Goal: Use online tool/utility: Utilize a website feature to perform a specific function

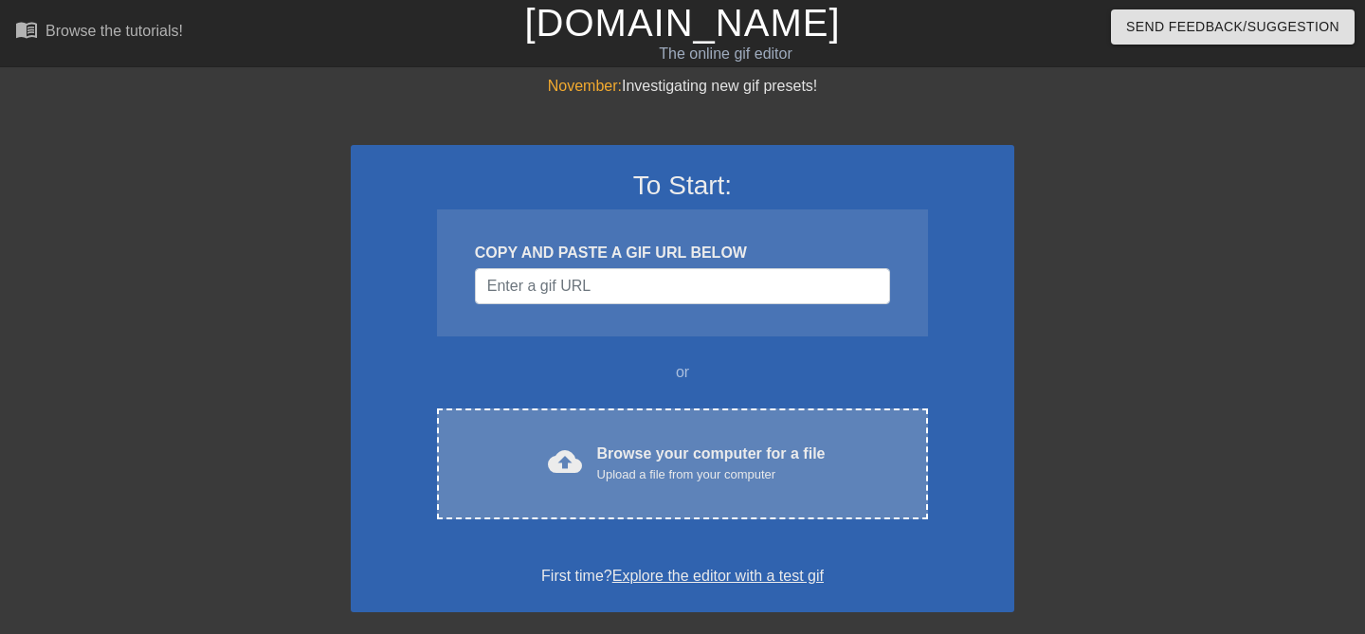
click at [660, 471] on div "Upload a file from your computer" at bounding box center [711, 474] width 228 height 19
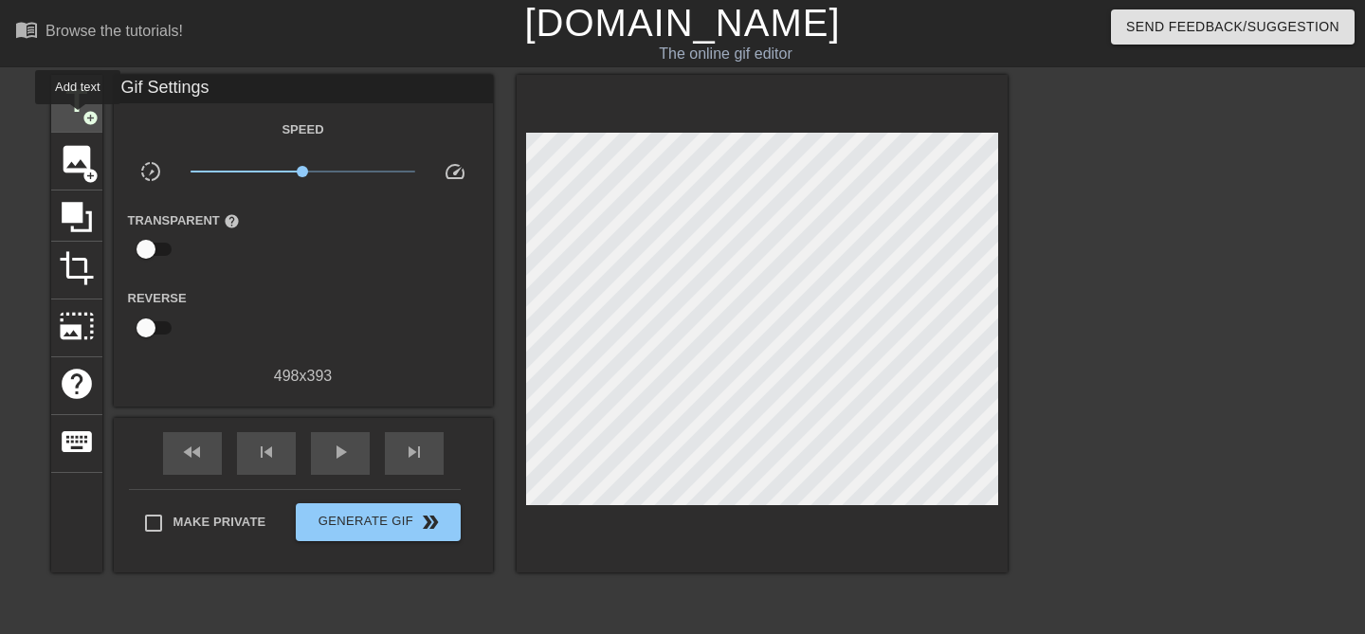
click at [79, 118] on span "title" at bounding box center [77, 101] width 36 height 36
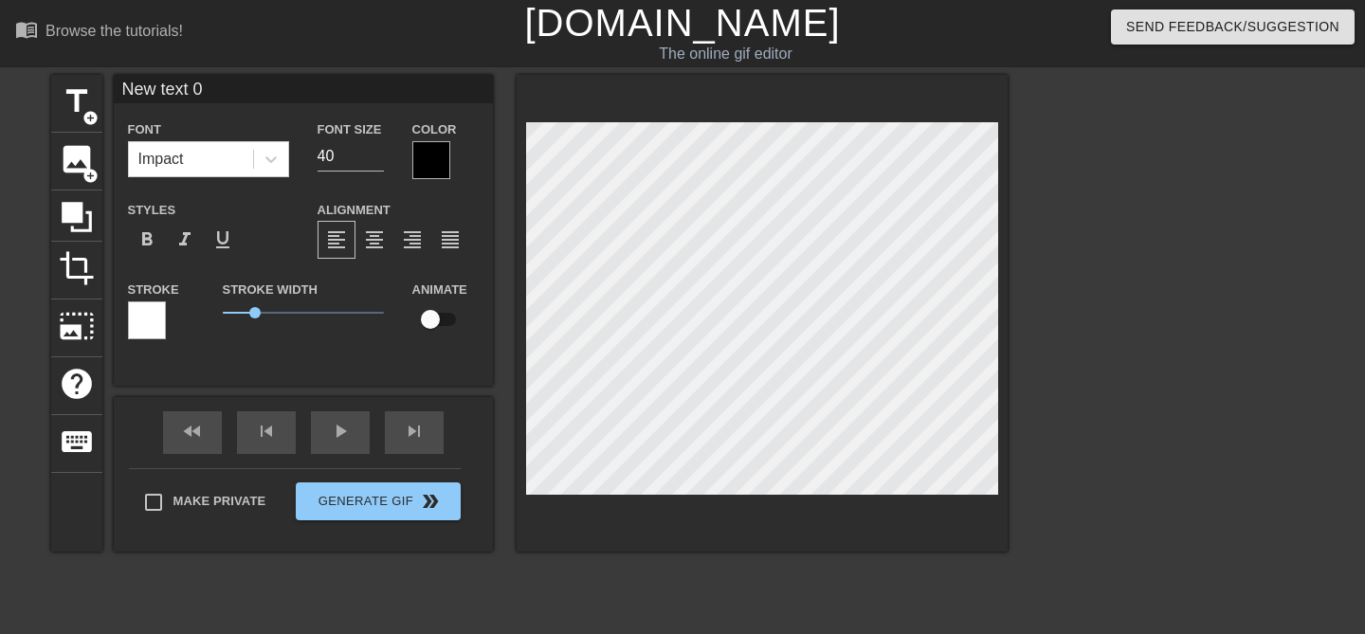
click at [436, 161] on div at bounding box center [431, 160] width 38 height 38
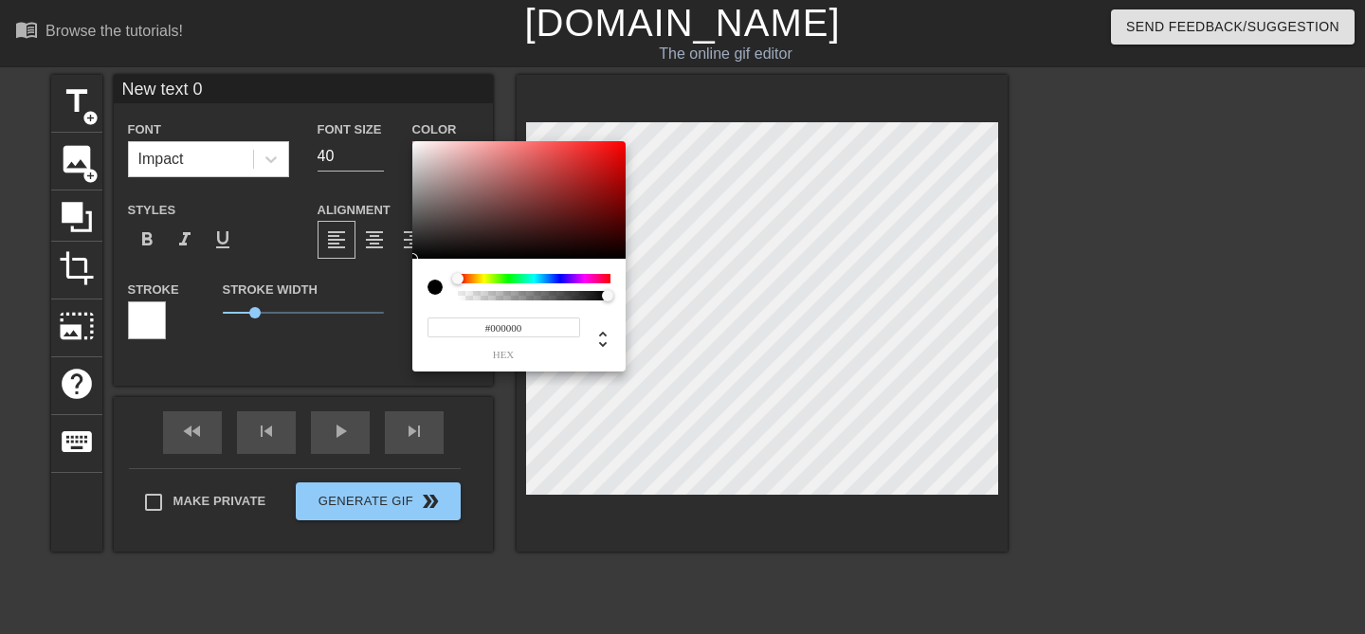
type input "#E60909"
click at [617, 153] on div at bounding box center [518, 200] width 213 height 118
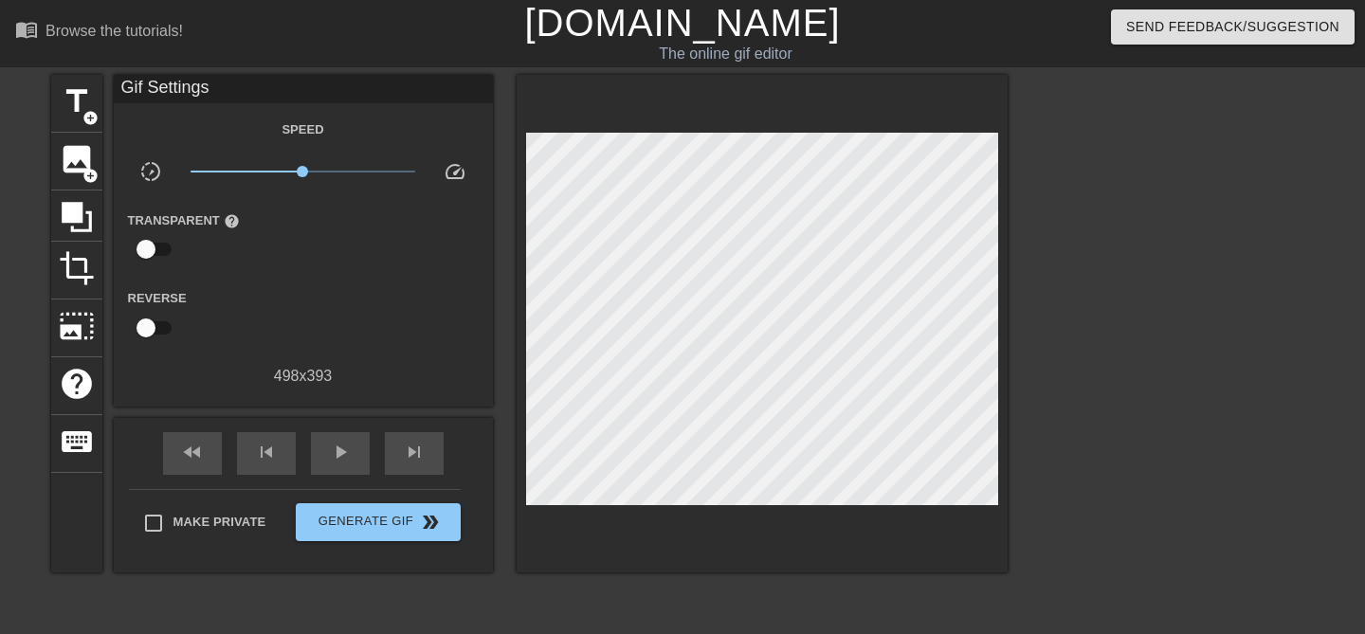
click at [237, 85] on div "Gif Settings" at bounding box center [303, 89] width 379 height 28
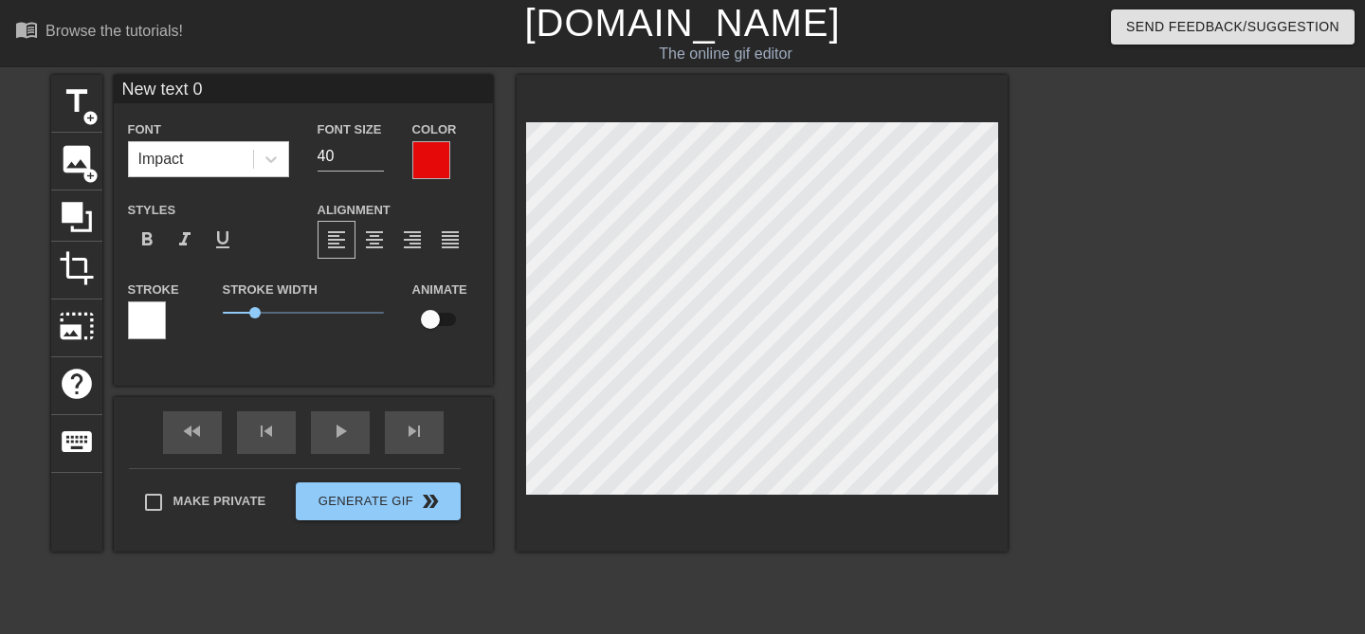
click at [209, 94] on input "New text 0" at bounding box center [303, 89] width 379 height 28
type input "L"
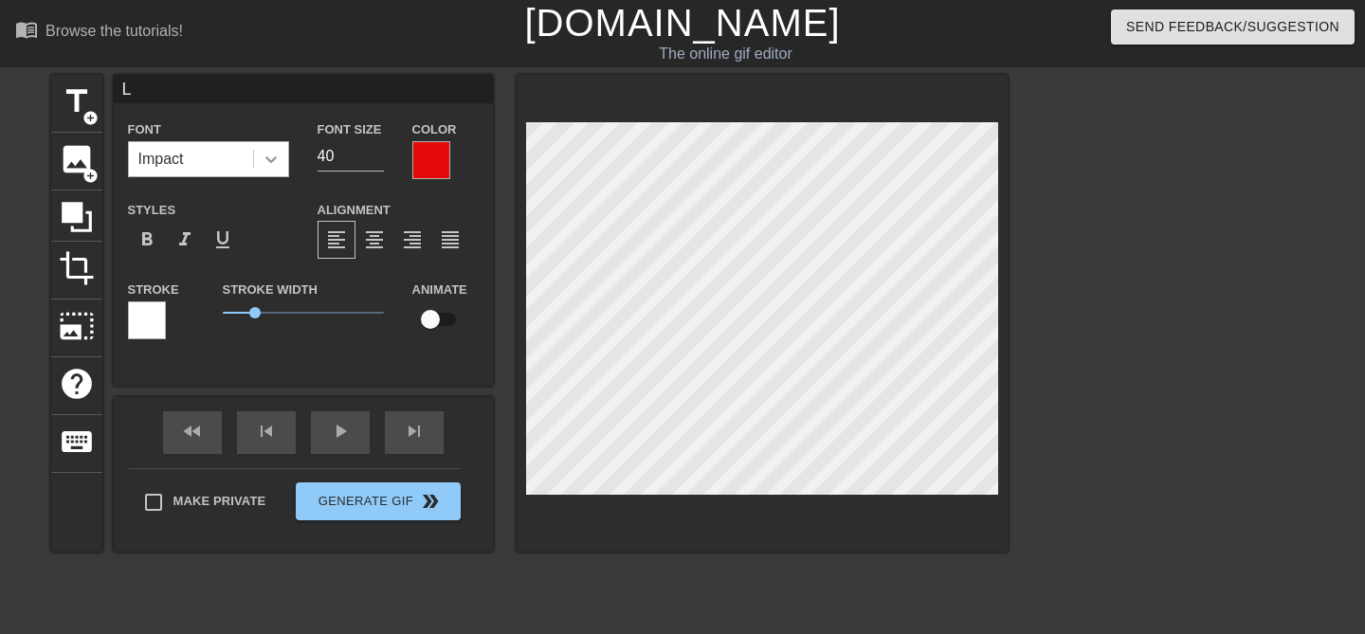
click at [268, 154] on icon at bounding box center [271, 159] width 19 height 19
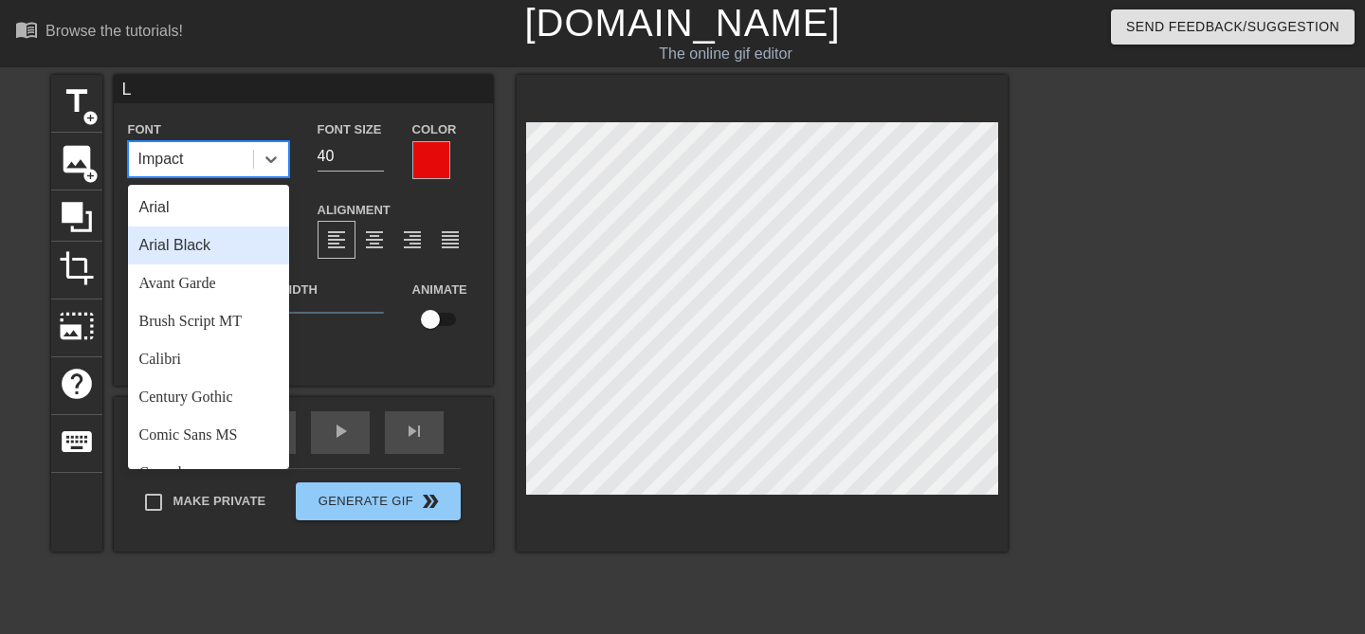
click at [219, 239] on div "Arial Black" at bounding box center [208, 246] width 161 height 38
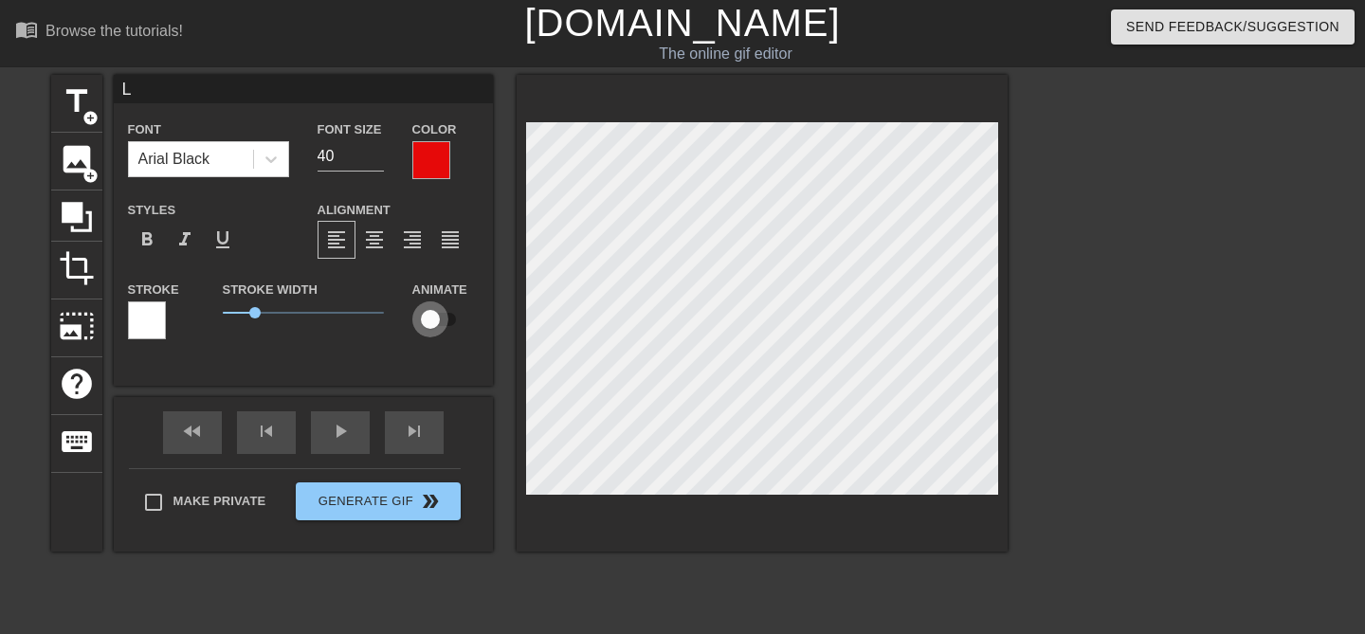
click at [429, 319] on input "checkbox" at bounding box center [430, 319] width 108 height 36
checkbox input "true"
click at [337, 442] on span "play_arrow" at bounding box center [340, 431] width 23 height 23
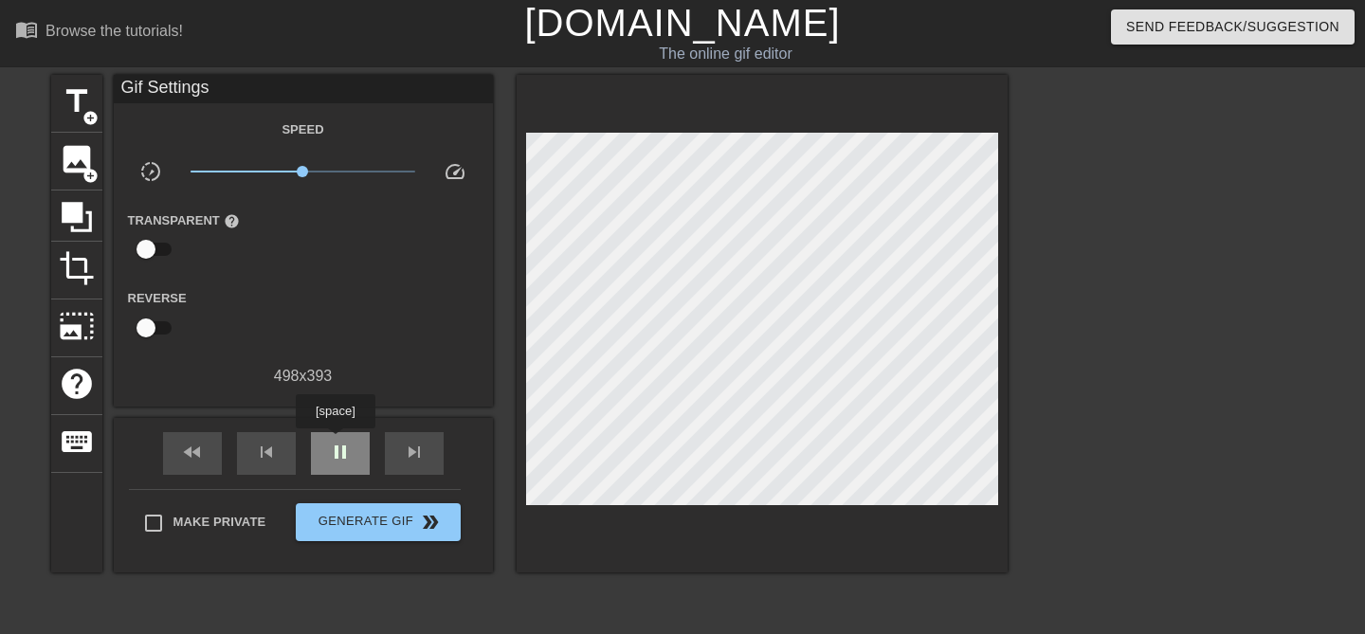
click at [337, 442] on span "pause" at bounding box center [340, 452] width 23 height 23
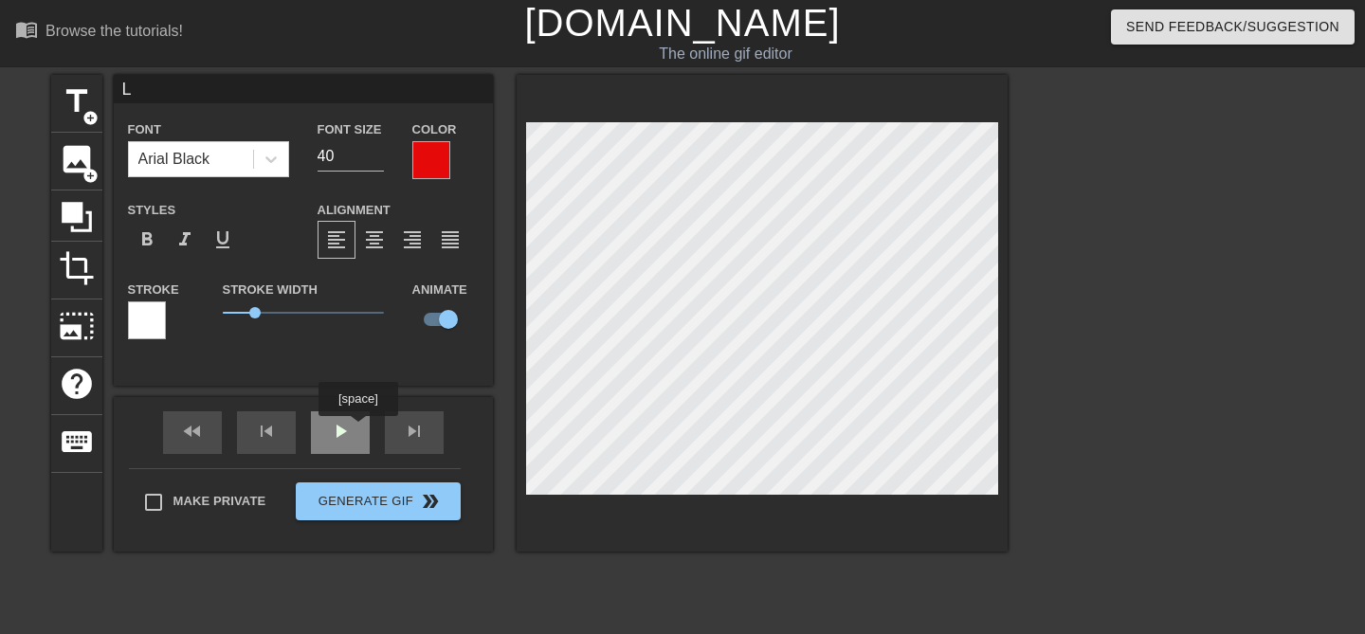
click at [360, 429] on div "fast_rewind skip_previous play_arrow skip_next" at bounding box center [303, 432] width 309 height 71
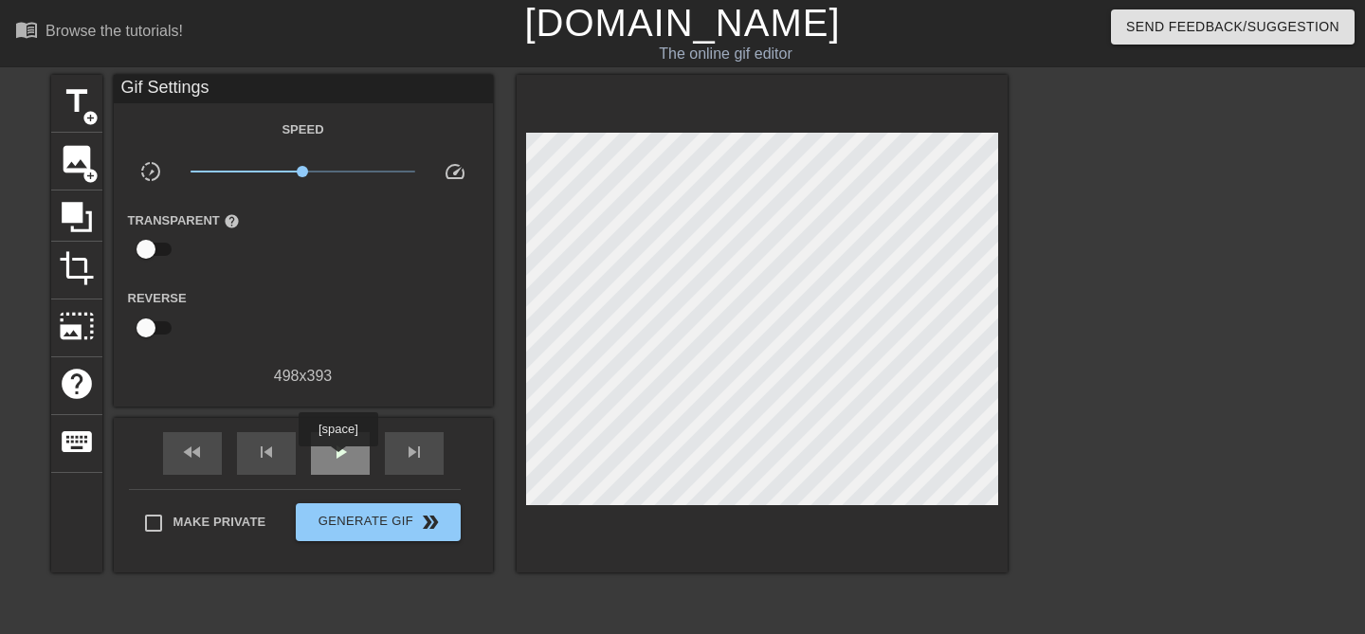
click at [340, 460] on span "play_arrow" at bounding box center [340, 452] width 23 height 23
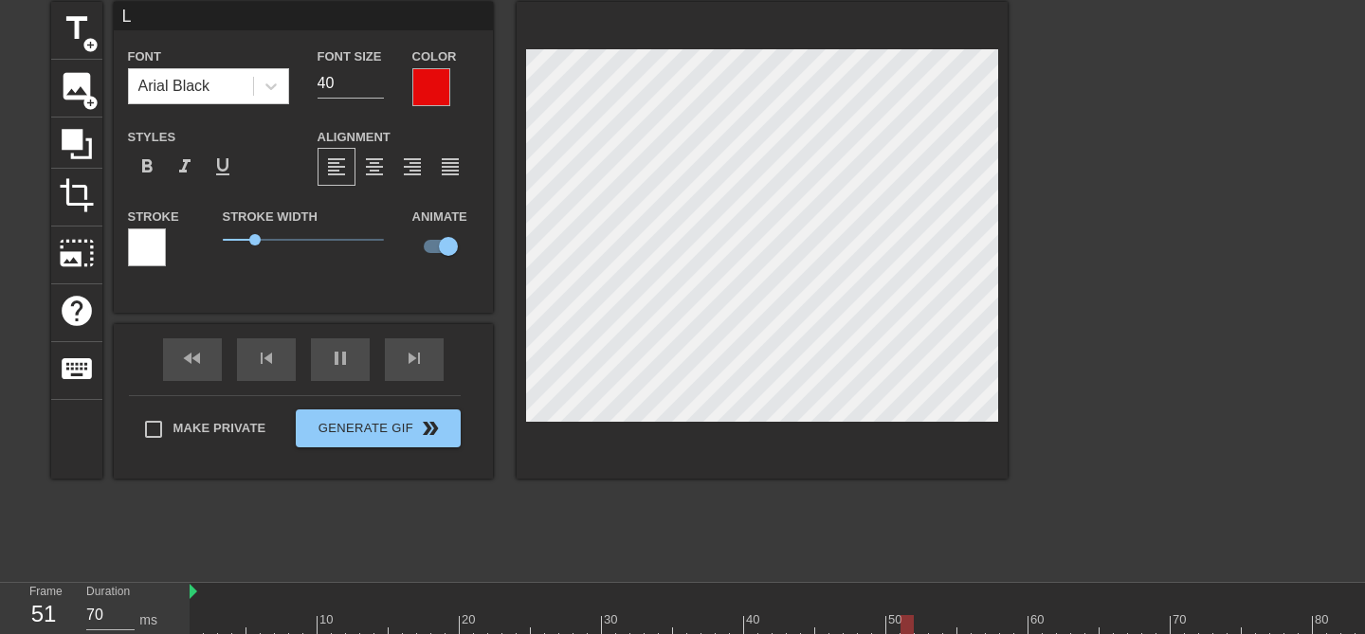
scroll to position [124, 0]
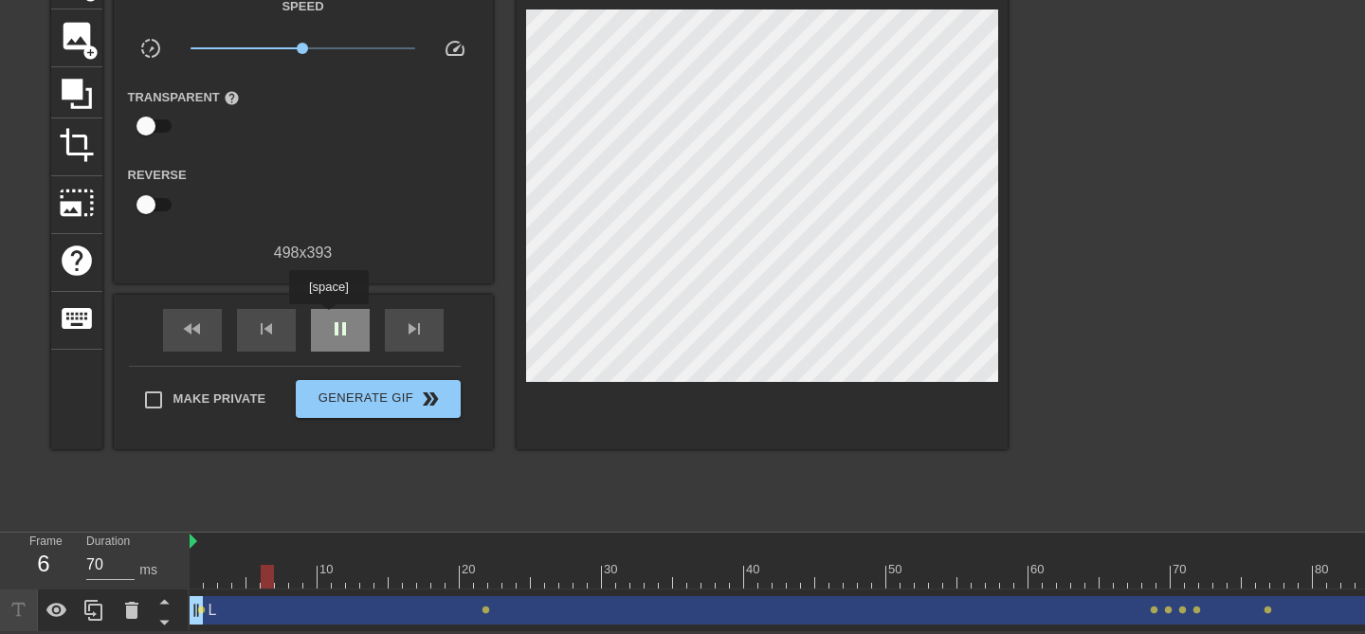
click at [331, 318] on div "pause" at bounding box center [340, 330] width 59 height 43
drag, startPoint x: 213, startPoint y: 610, endPoint x: 251, endPoint y: 610, distance: 37.9
click at [251, 610] on div "L drag_handle drag_handle" at bounding box center [936, 610] width 1493 height 28
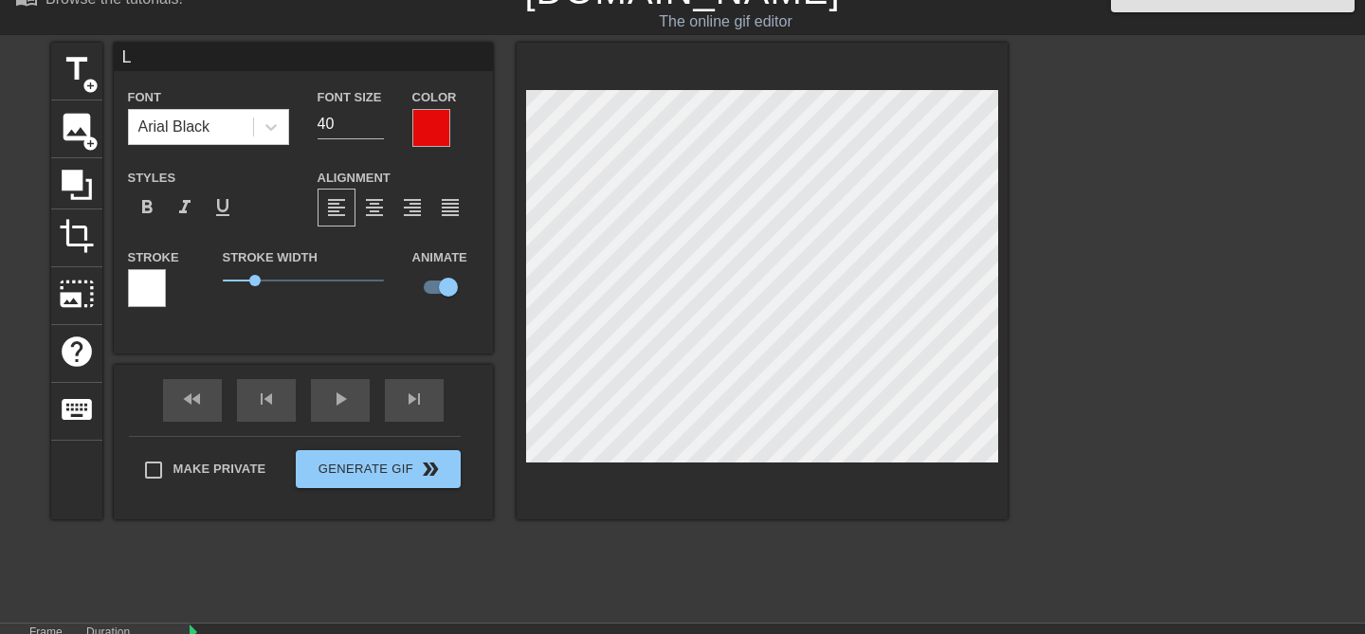
scroll to position [0, 0]
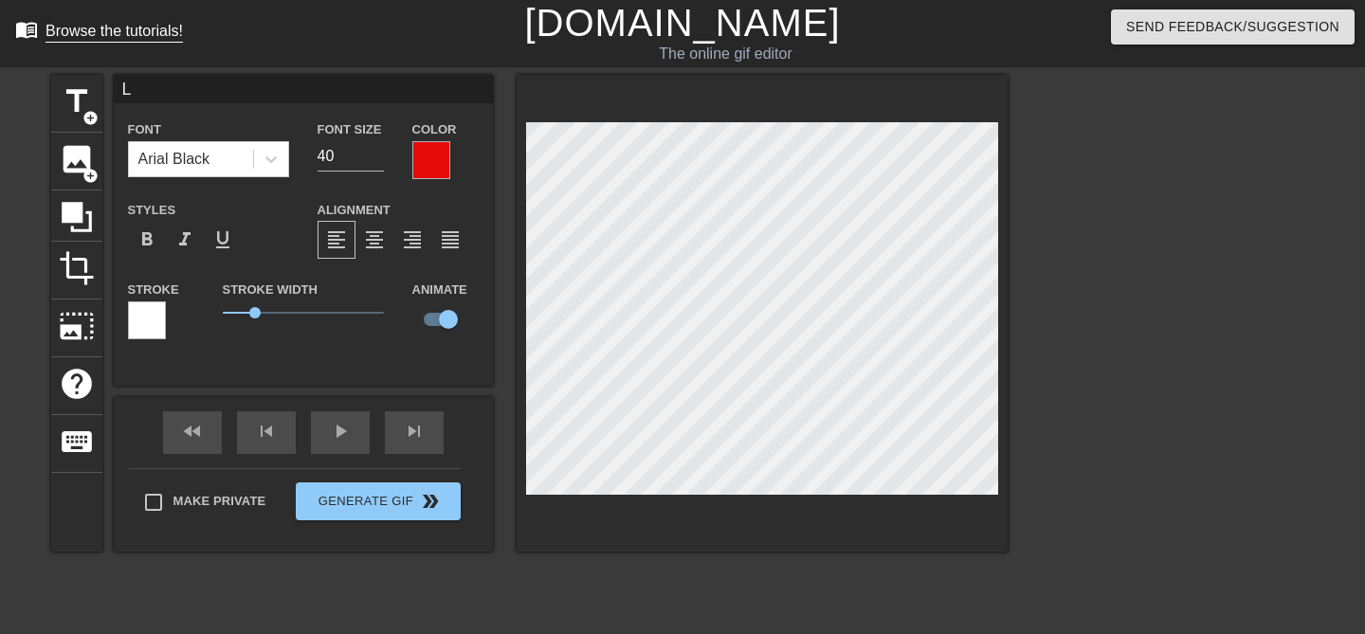
click at [86, 25] on div "Browse the tutorials!" at bounding box center [113, 31] width 137 height 16
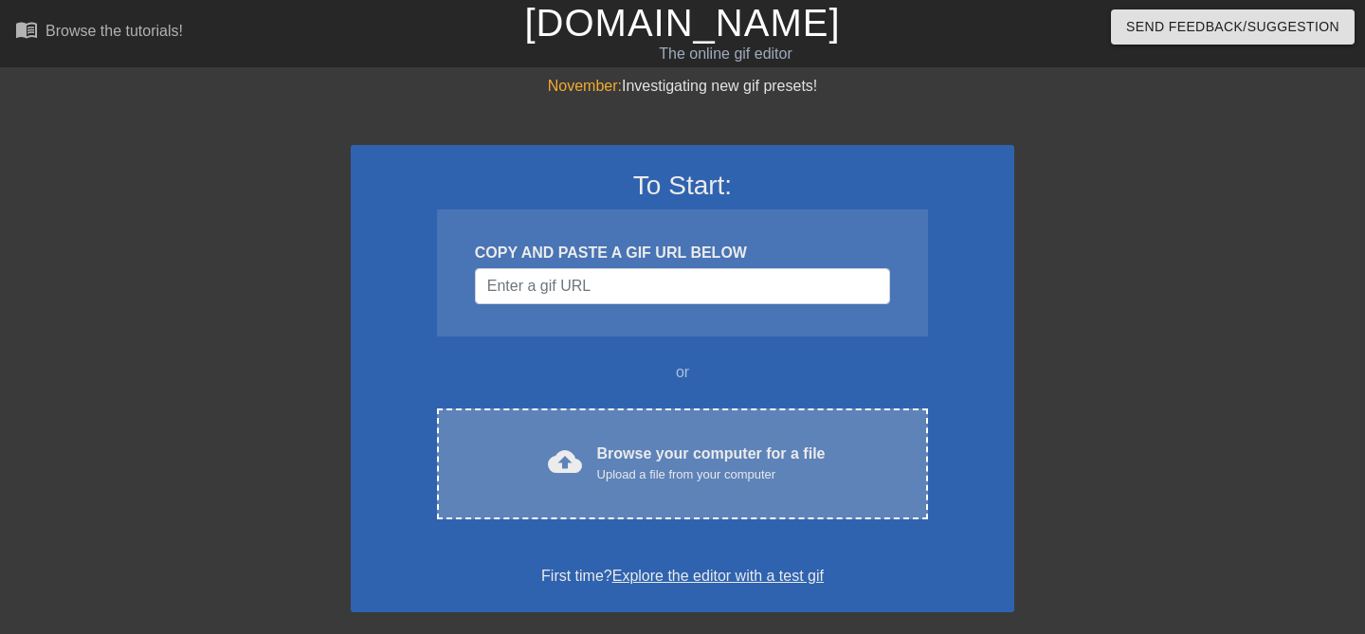
click at [675, 443] on div "Browse your computer for a file Upload a file from your computer" at bounding box center [711, 464] width 228 height 42
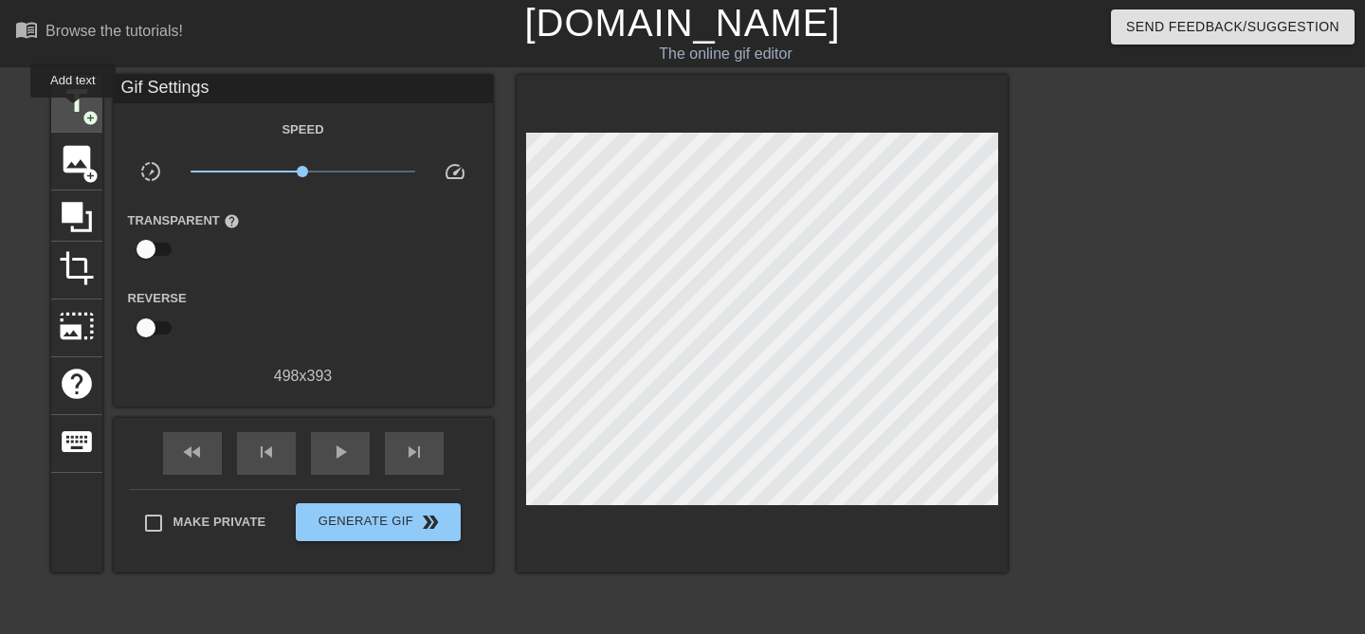
click at [74, 111] on span "title" at bounding box center [77, 101] width 36 height 36
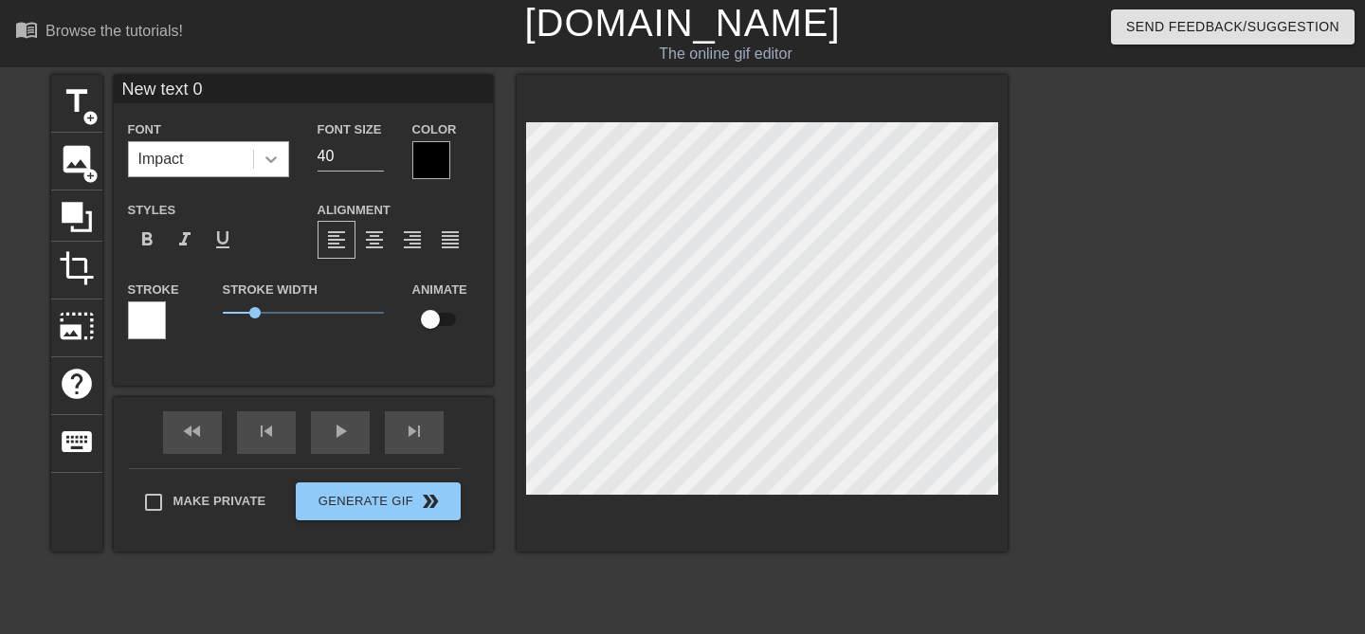
click at [275, 168] on icon at bounding box center [271, 159] width 19 height 19
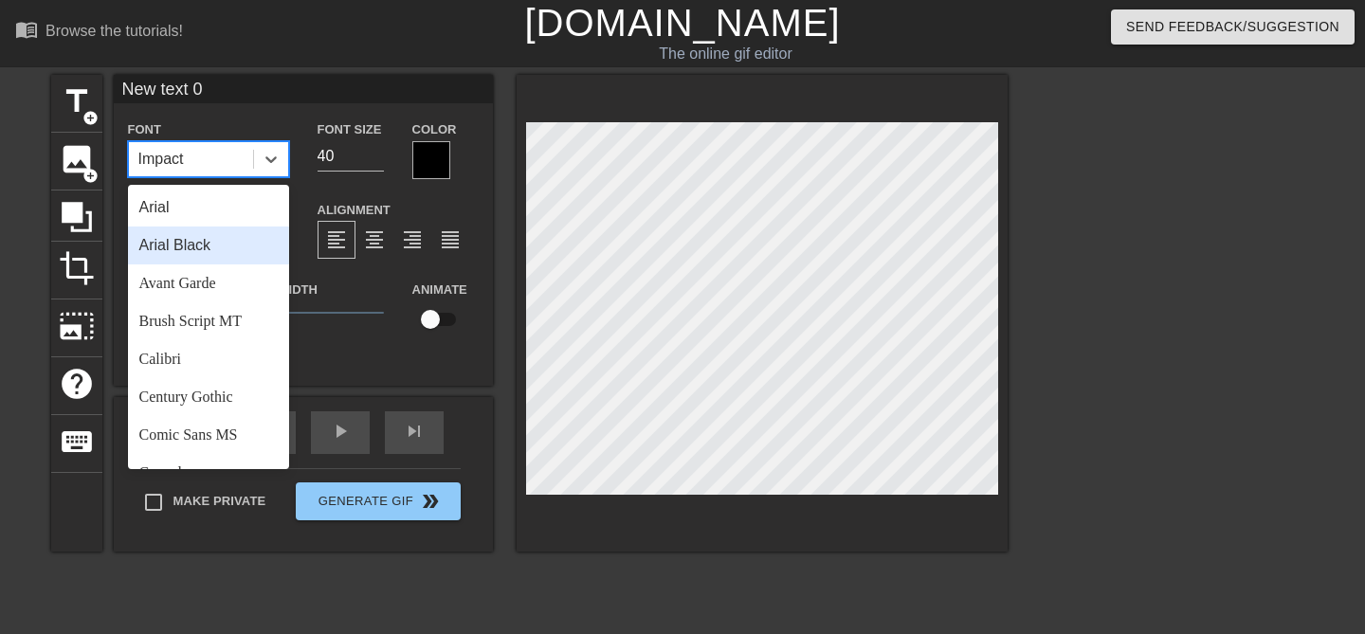
click at [219, 235] on div "Arial Black" at bounding box center [208, 246] width 161 height 38
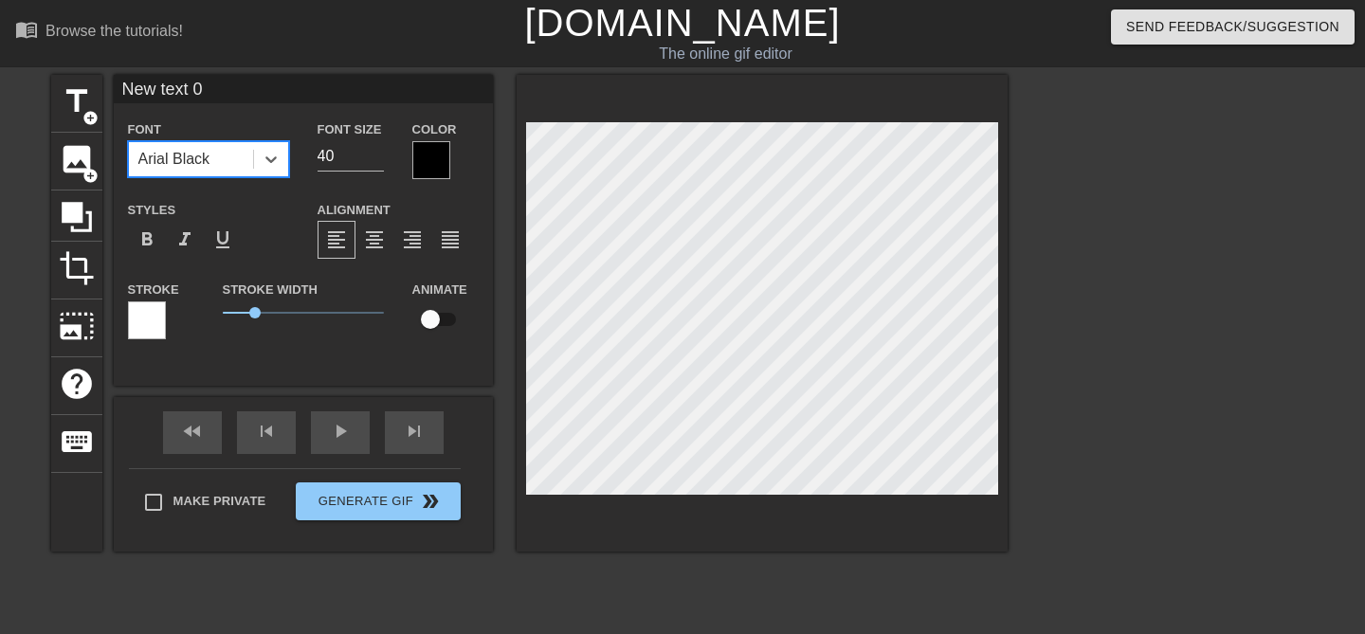
click at [226, 86] on input "New text 0" at bounding box center [303, 89] width 379 height 28
type input "L"
click at [428, 163] on div at bounding box center [431, 160] width 38 height 38
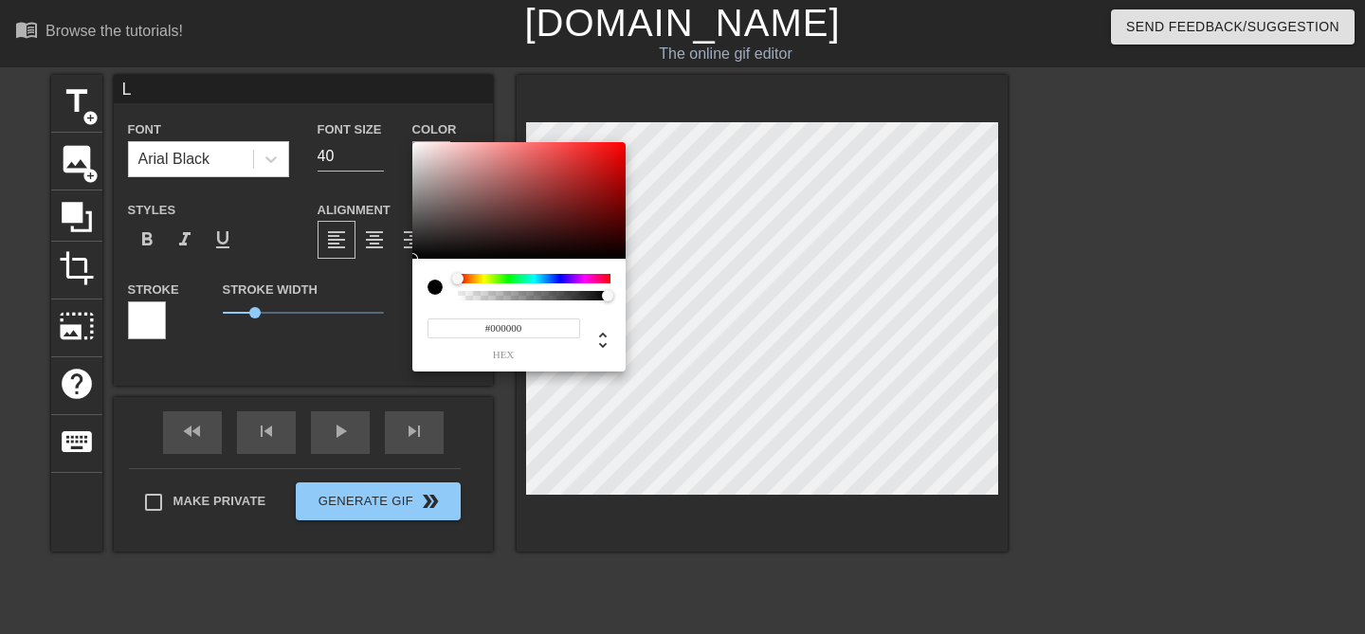
type input "#F60505"
click at [621, 146] on div at bounding box center [518, 201] width 213 height 118
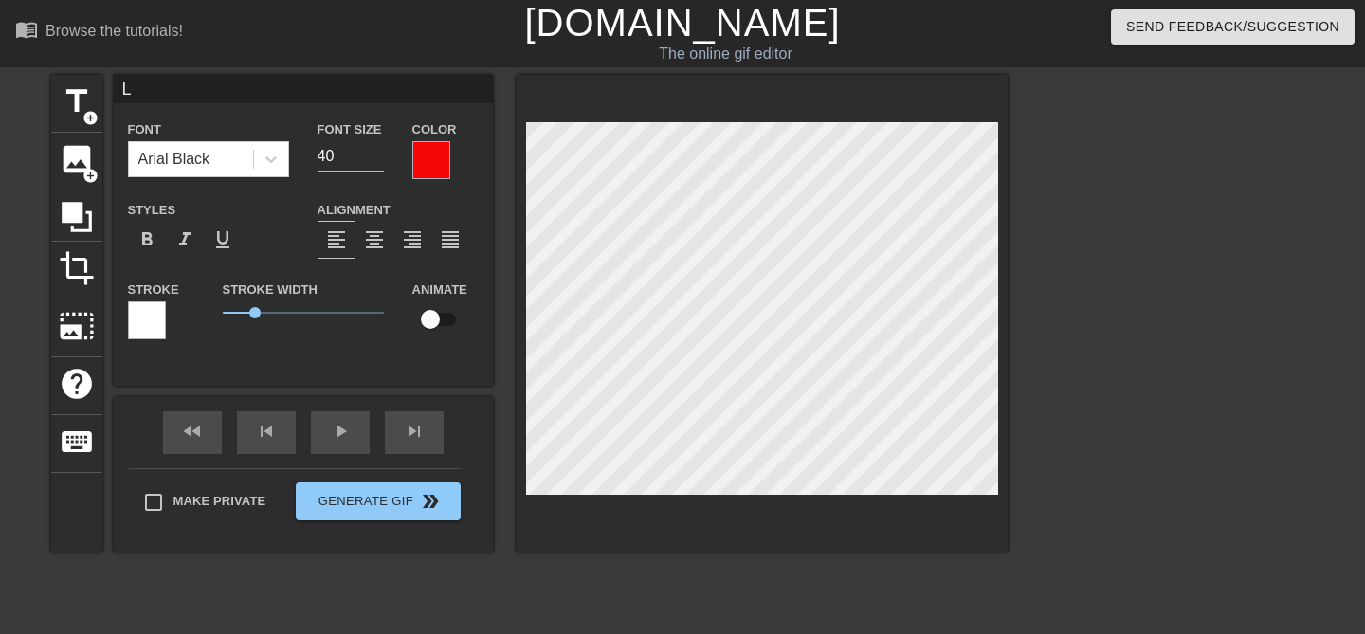
click at [432, 323] on input "checkbox" at bounding box center [430, 319] width 108 height 36
checkbox input "true"
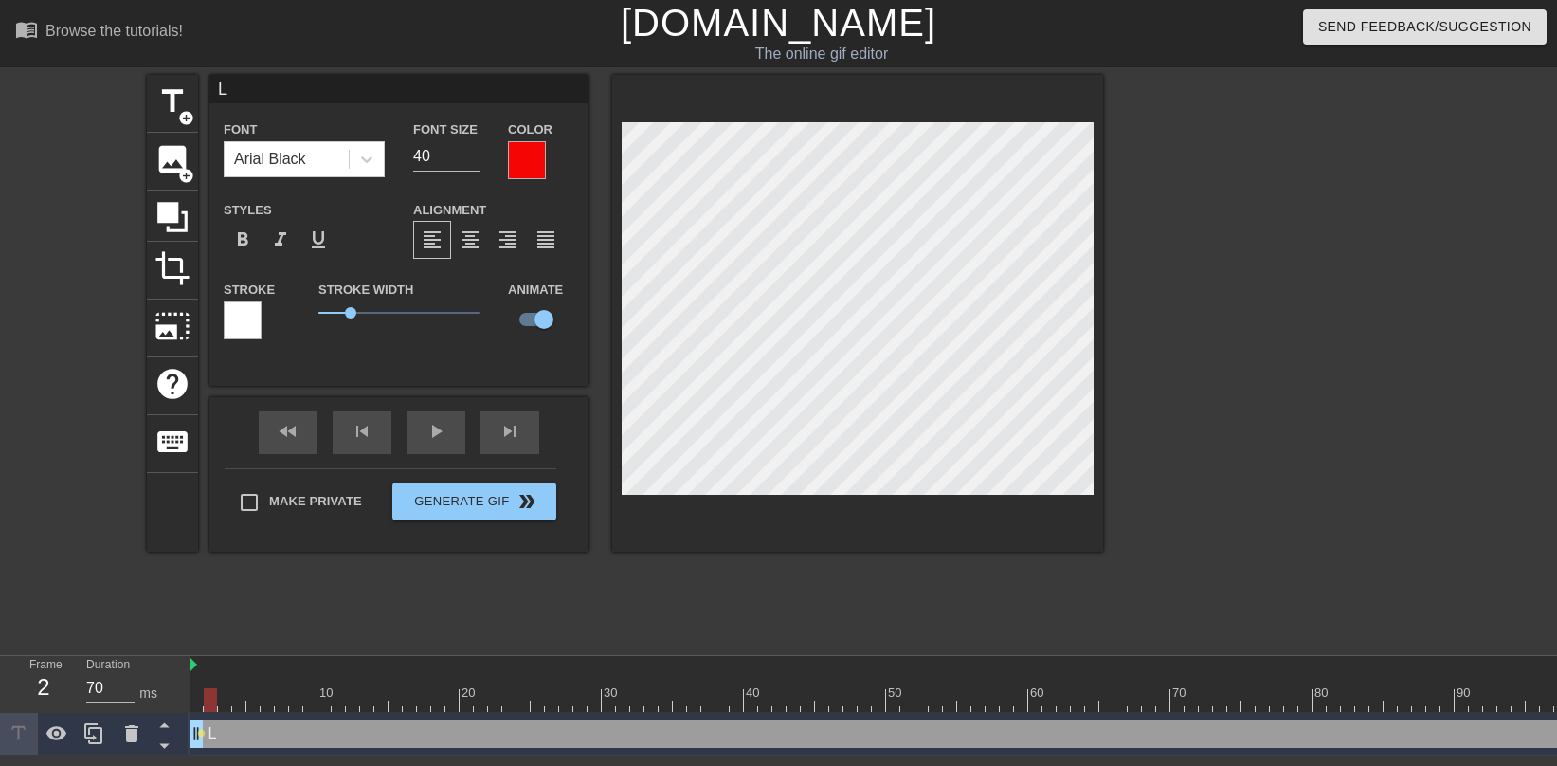
click at [214, 633] on div at bounding box center [210, 700] width 13 height 24
drag, startPoint x: 209, startPoint y: 702, endPoint x: 221, endPoint y: 702, distance: 11.4
click at [221, 633] on div at bounding box center [224, 700] width 13 height 24
drag, startPoint x: 226, startPoint y: 698, endPoint x: 302, endPoint y: 685, distance: 77.8
click at [302, 633] on div "10 20 30 40 50 60 70 80 90 100" at bounding box center [936, 684] width 1493 height 56
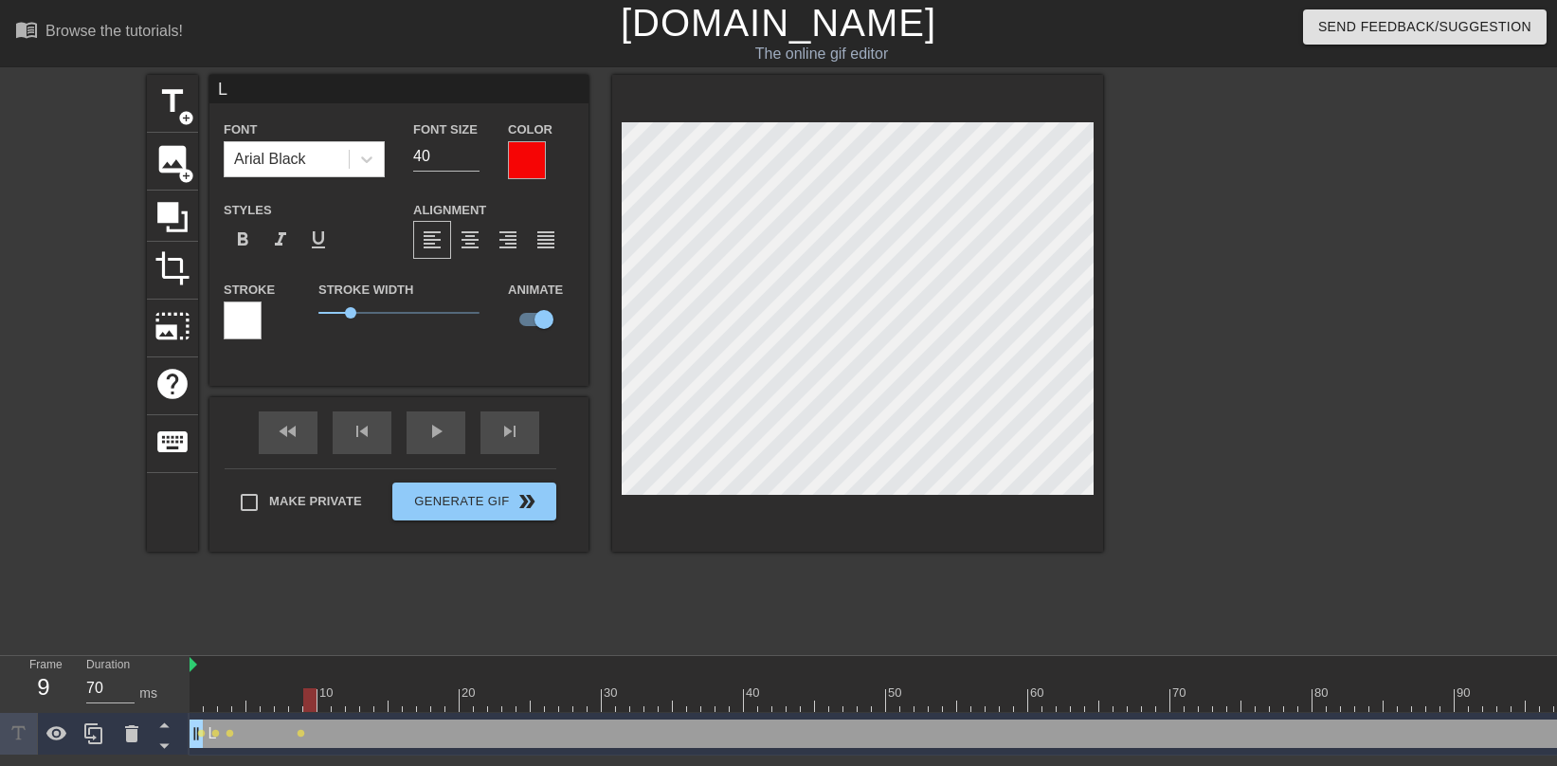
drag, startPoint x: 298, startPoint y: 702, endPoint x: 310, endPoint y: 702, distance: 12.3
click at [310, 633] on div at bounding box center [309, 700] width 13 height 24
drag, startPoint x: 310, startPoint y: 702, endPoint x: 435, endPoint y: 704, distance: 125.1
click at [435, 633] on div at bounding box center [437, 700] width 13 height 24
drag, startPoint x: 439, startPoint y: 697, endPoint x: 399, endPoint y: 694, distance: 39.9
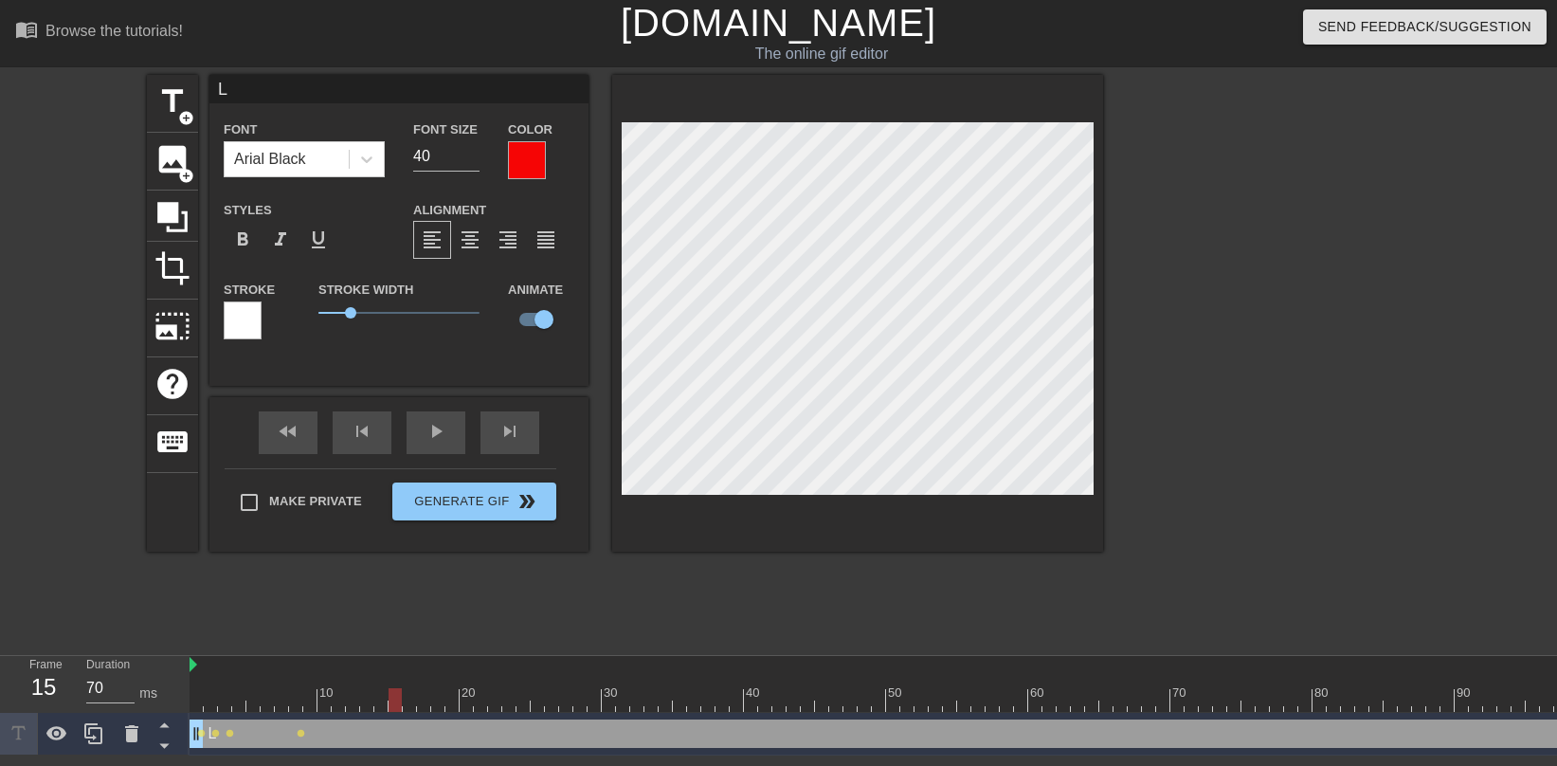
click at [399, 633] on div at bounding box center [395, 700] width 13 height 24
drag, startPoint x: 394, startPoint y: 701, endPoint x: 409, endPoint y: 701, distance: 14.2
click at [409, 633] on div at bounding box center [409, 700] width 13 height 24
drag, startPoint x: 409, startPoint y: 701, endPoint x: 427, endPoint y: 700, distance: 18.0
click at [427, 633] on div at bounding box center [423, 700] width 13 height 24
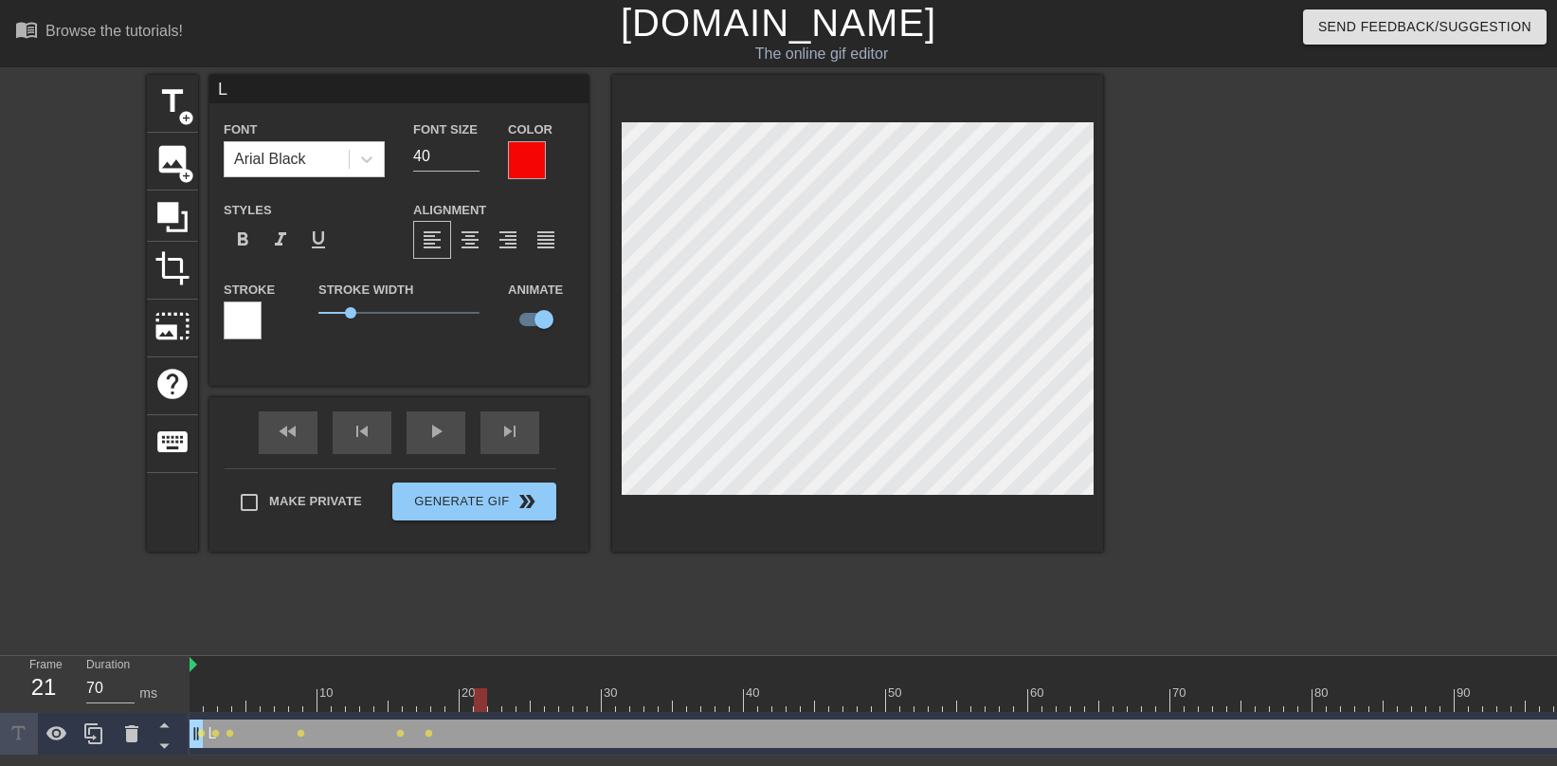
drag, startPoint x: 419, startPoint y: 698, endPoint x: 482, endPoint y: 699, distance: 62.6
click at [482, 633] on div at bounding box center [480, 700] width 13 height 24
drag, startPoint x: 482, startPoint y: 707, endPoint x: 538, endPoint y: 706, distance: 56.9
click at [538, 633] on div at bounding box center [537, 700] width 13 height 24
drag, startPoint x: 537, startPoint y: 701, endPoint x: 577, endPoint y: 699, distance: 39.9
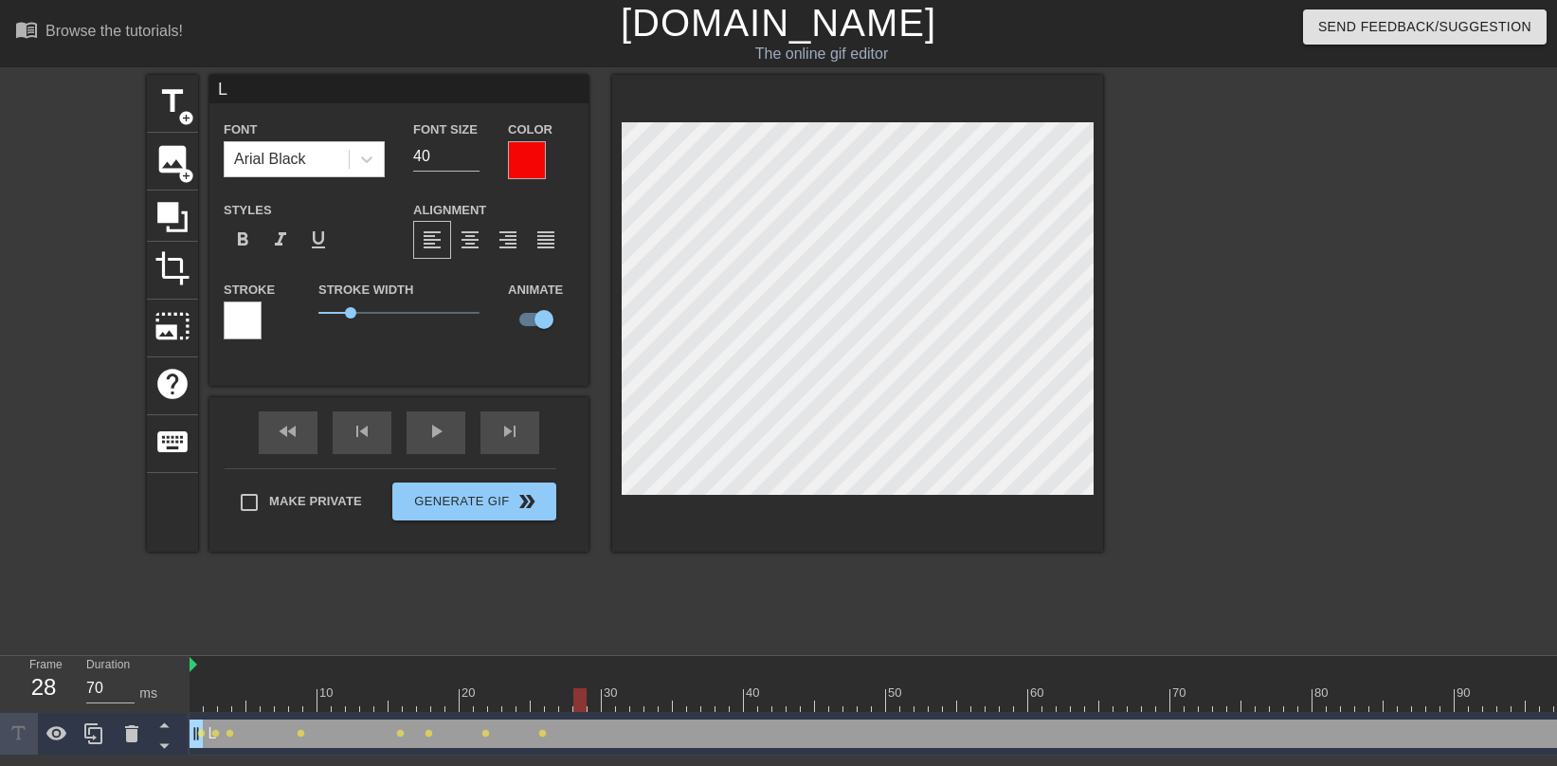
click at [577, 633] on div at bounding box center [579, 700] width 13 height 24
drag, startPoint x: 584, startPoint y: 695, endPoint x: 641, endPoint y: 693, distance: 56.9
click at [641, 633] on div at bounding box center [636, 700] width 13 height 24
drag, startPoint x: 638, startPoint y: 698, endPoint x: 716, endPoint y: 690, distance: 78.1
click at [716, 633] on div at bounding box center [722, 700] width 13 height 24
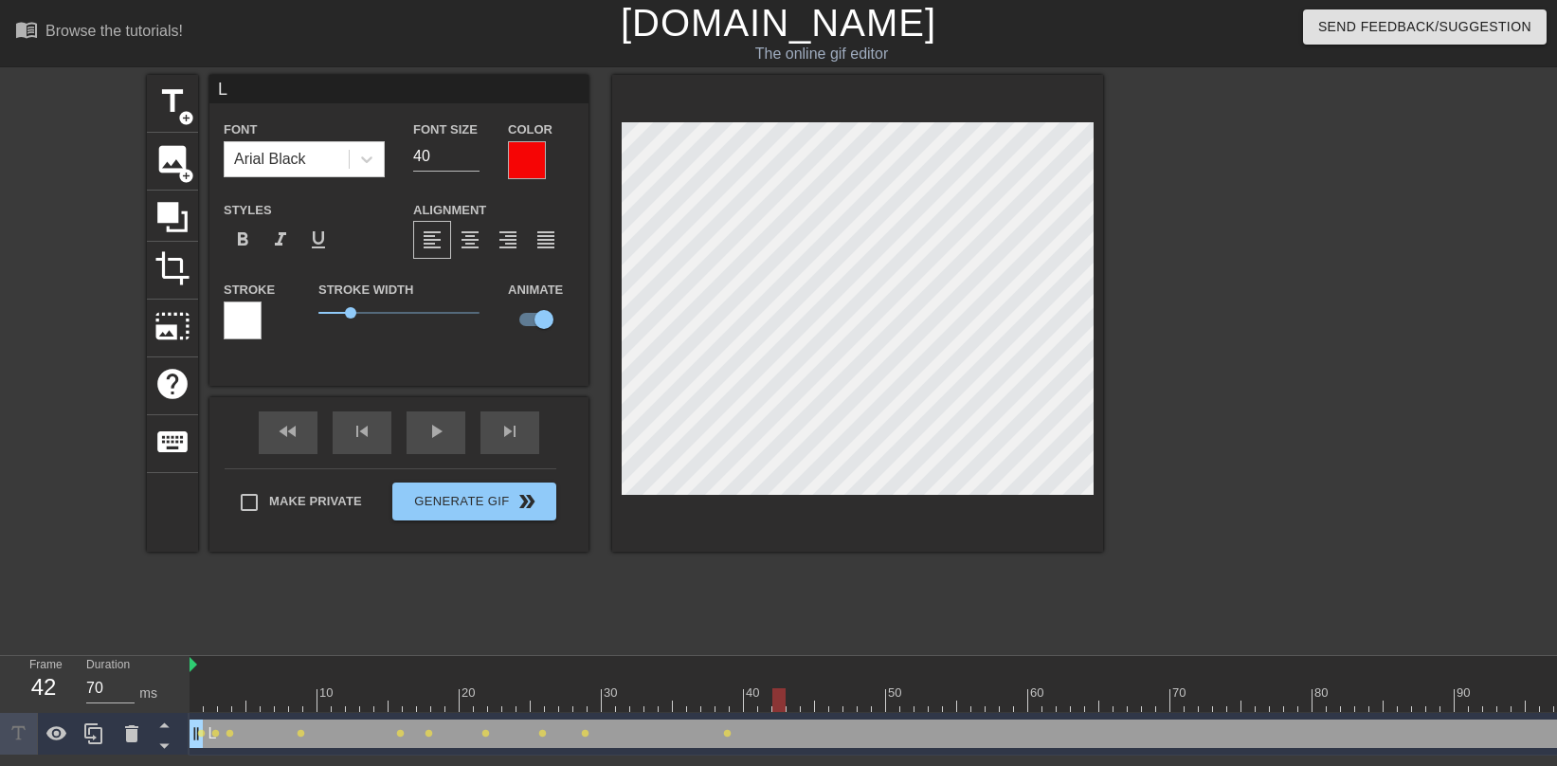
drag, startPoint x: 719, startPoint y: 701, endPoint x: 775, endPoint y: 699, distance: 56.0
click at [775, 633] on div at bounding box center [779, 700] width 13 height 24
drag, startPoint x: 783, startPoint y: 699, endPoint x: 823, endPoint y: 698, distance: 39.8
click at [823, 633] on div at bounding box center [821, 700] width 13 height 24
drag, startPoint x: 823, startPoint y: 699, endPoint x: 851, endPoint y: 697, distance: 28.5
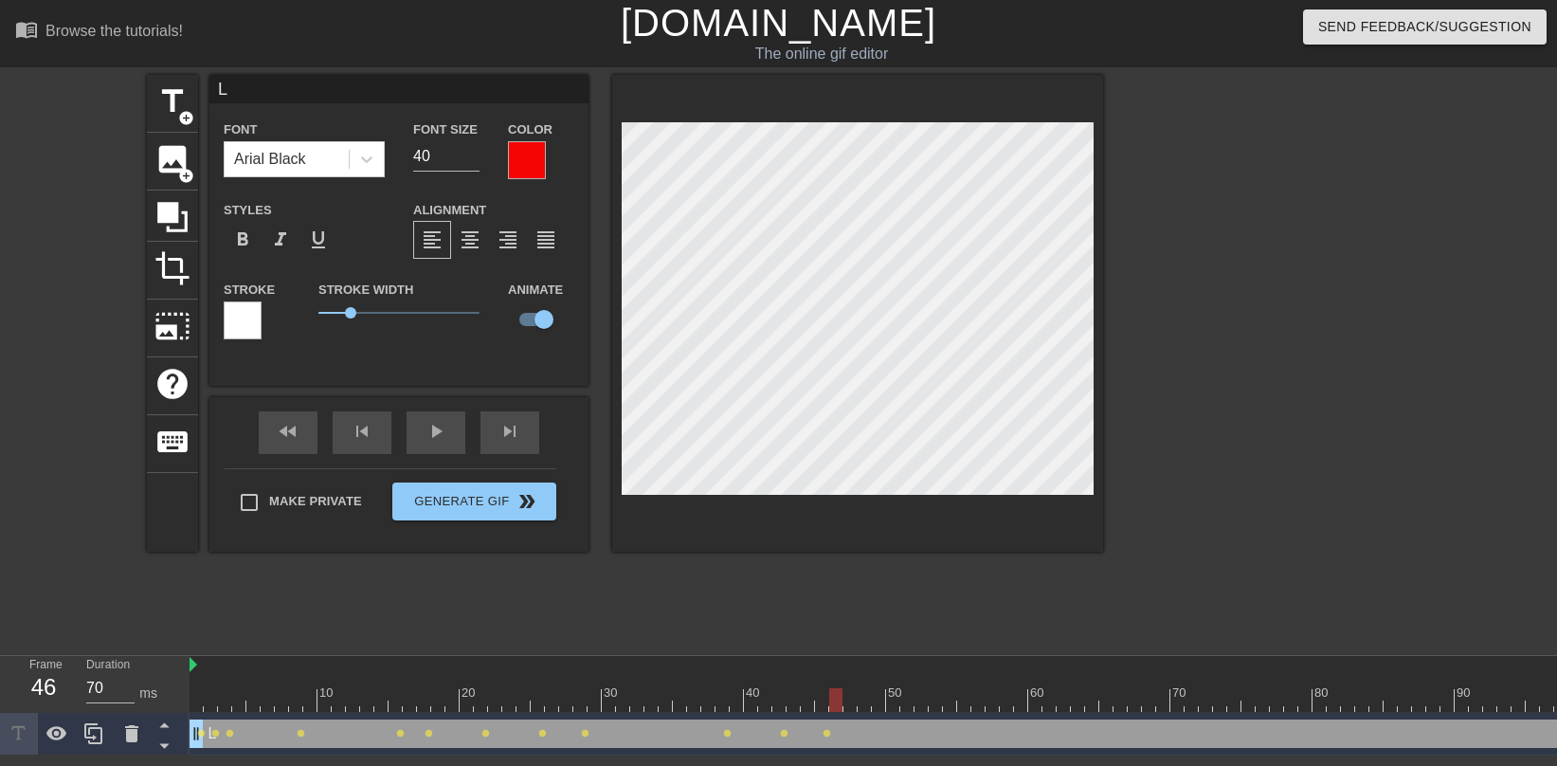
click at [843, 633] on div at bounding box center [835, 700] width 13 height 24
drag, startPoint x: 850, startPoint y: 701, endPoint x: 862, endPoint y: 701, distance: 11.4
click at [862, 633] on div at bounding box center [864, 700] width 13 height 24
click at [873, 633] on div at bounding box center [878, 700] width 13 height 24
click at [890, 633] on div at bounding box center [892, 700] width 13 height 24
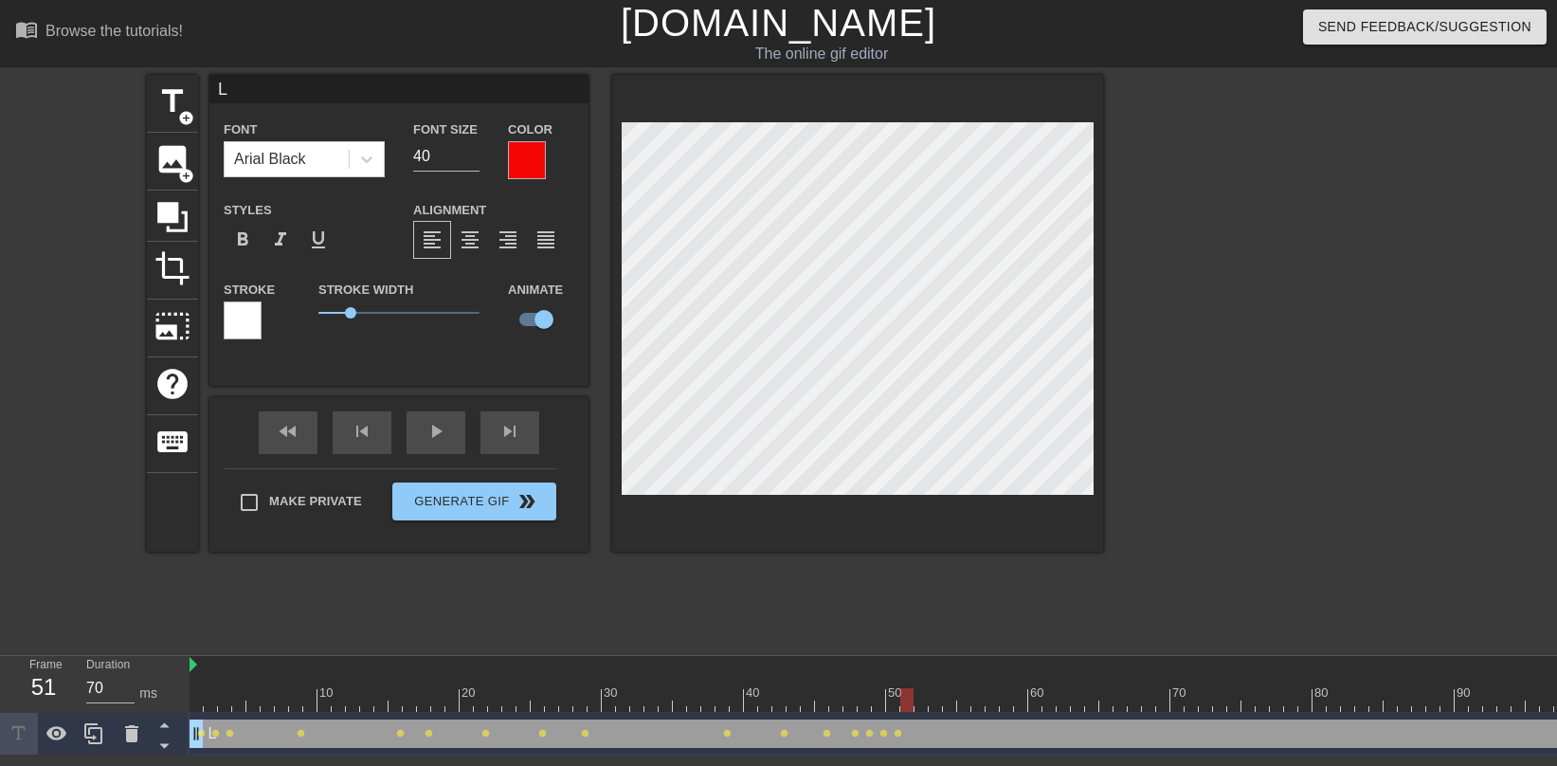
click at [904, 633] on div at bounding box center [907, 700] width 13 height 24
drag, startPoint x: 902, startPoint y: 702, endPoint x: 923, endPoint y: 698, distance: 21.4
click at [923, 633] on div at bounding box center [921, 700] width 13 height 24
click at [931, 633] on div at bounding box center [935, 700] width 13 height 24
click at [946, 633] on div at bounding box center [949, 700] width 13 height 24
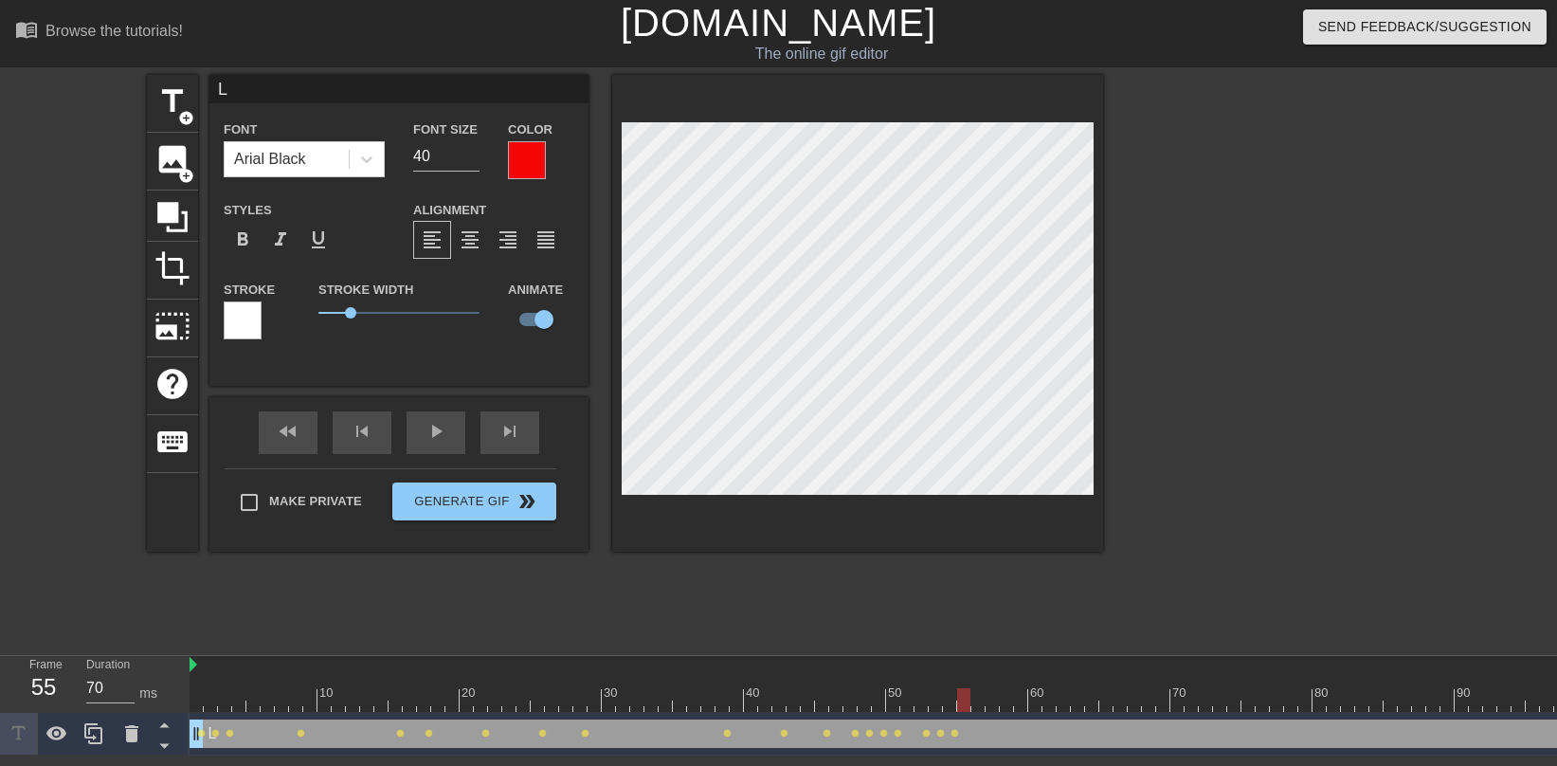
click at [960, 633] on div at bounding box center [963, 700] width 13 height 24
drag, startPoint x: 964, startPoint y: 701, endPoint x: 975, endPoint y: 702, distance: 11.4
click at [975, 633] on div at bounding box center [978, 700] width 13 height 24
click at [989, 633] on div at bounding box center [992, 700] width 13 height 24
drag, startPoint x: 992, startPoint y: 701, endPoint x: 982, endPoint y: 699, distance: 9.7
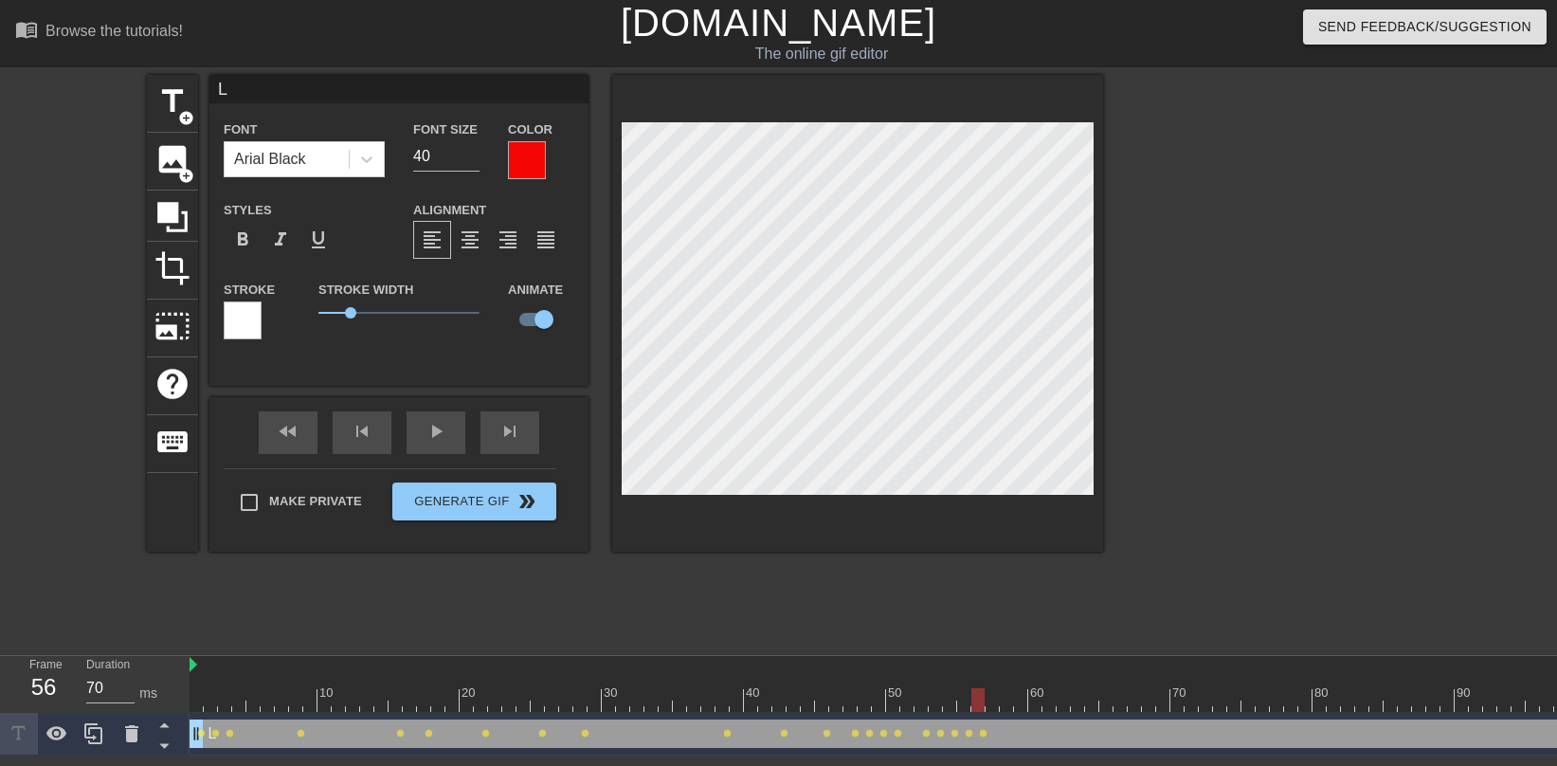
click at [982, 633] on div at bounding box center [978, 700] width 13 height 24
click at [987, 633] on div at bounding box center [992, 700] width 13 height 24
click at [1000, 633] on div at bounding box center [1006, 700] width 13 height 24
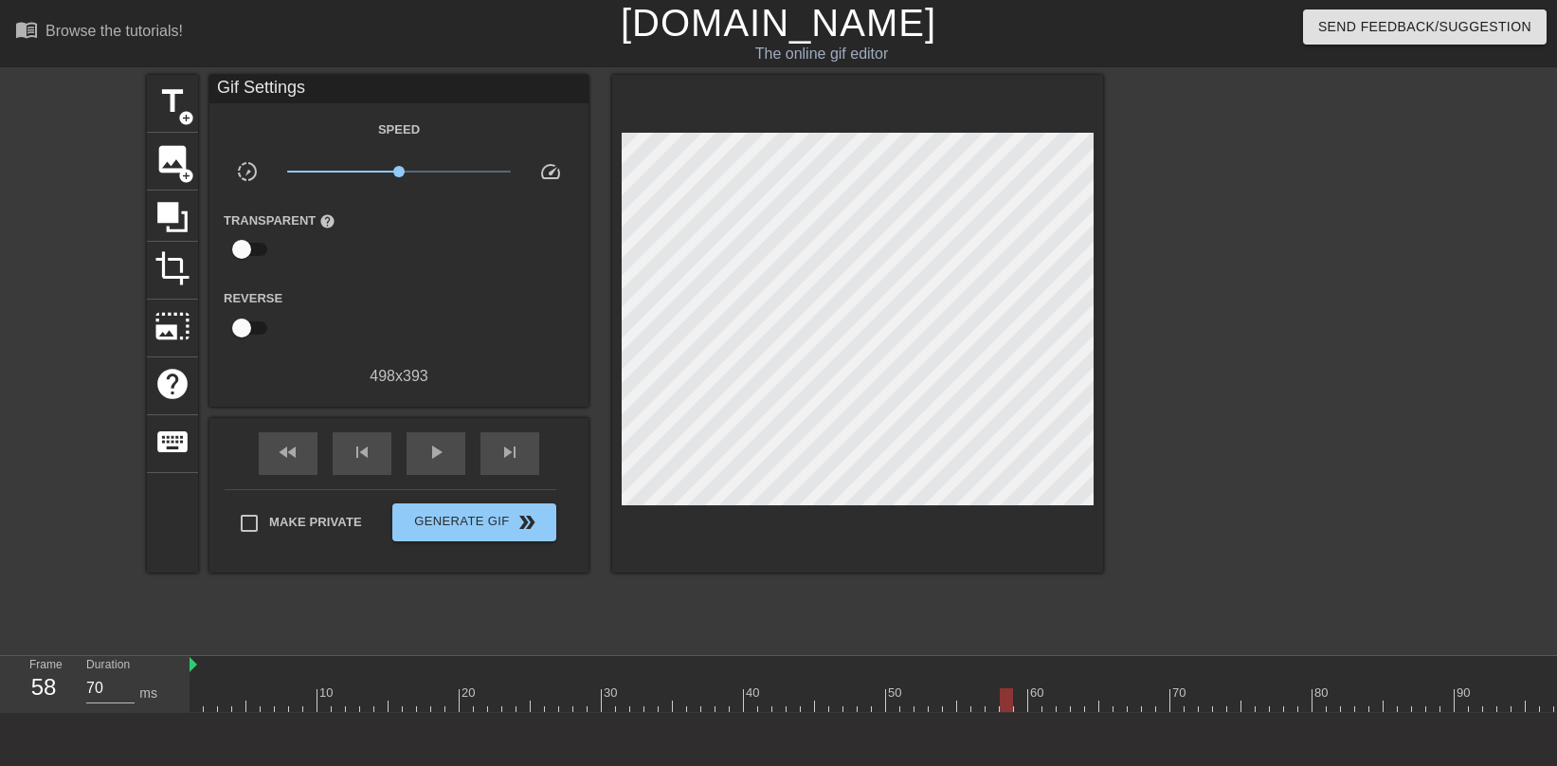
scroll to position [79, 0]
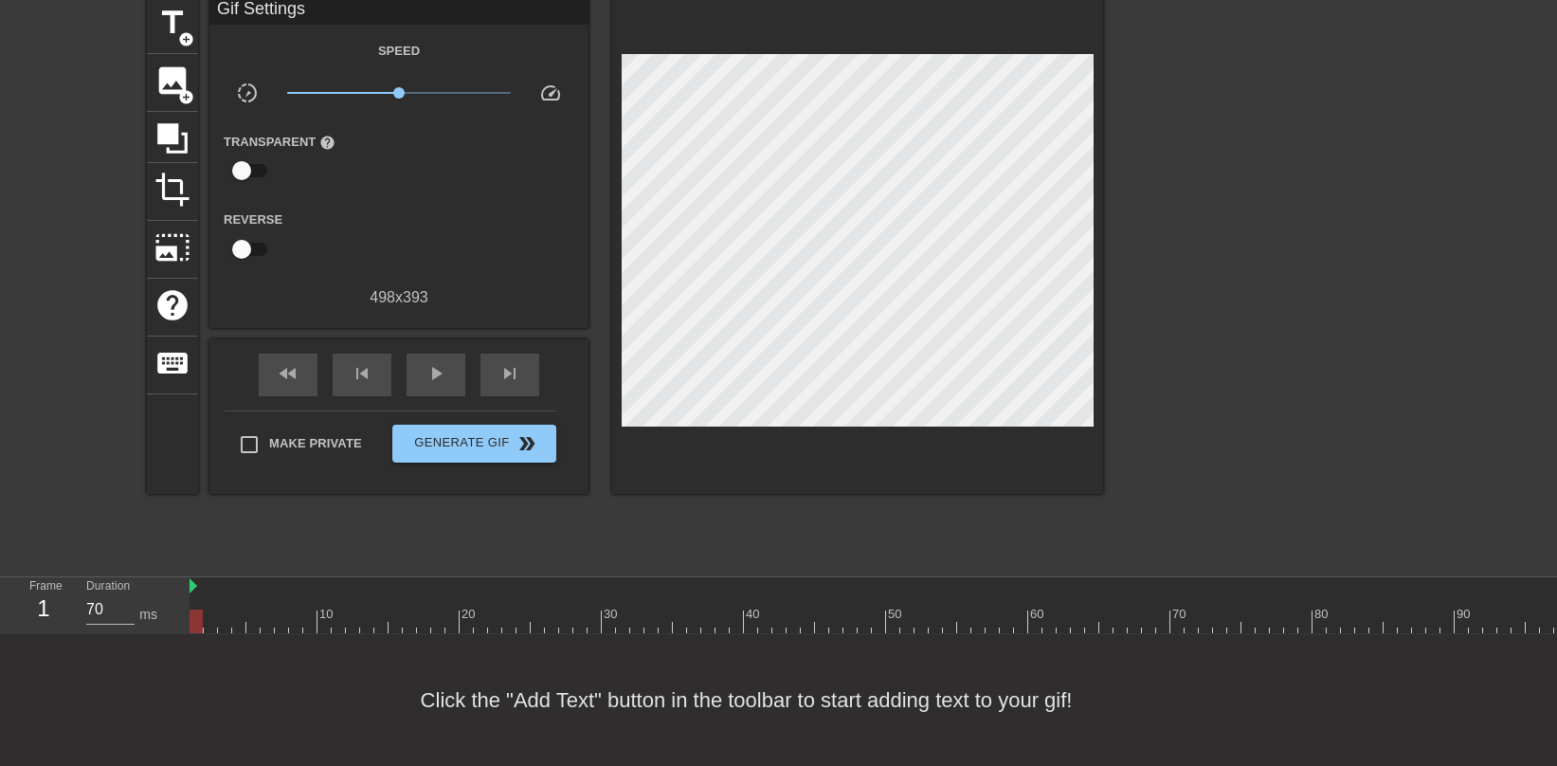
drag, startPoint x: 1006, startPoint y: 618, endPoint x: 103, endPoint y: 555, distance: 904.6
click at [103, 555] on div "menu_book Browse the tutorials! [DOMAIN_NAME] The online gif editor Send Feedba…" at bounding box center [778, 343] width 1557 height 845
click at [179, 33] on span "add_circle" at bounding box center [186, 39] width 16 height 16
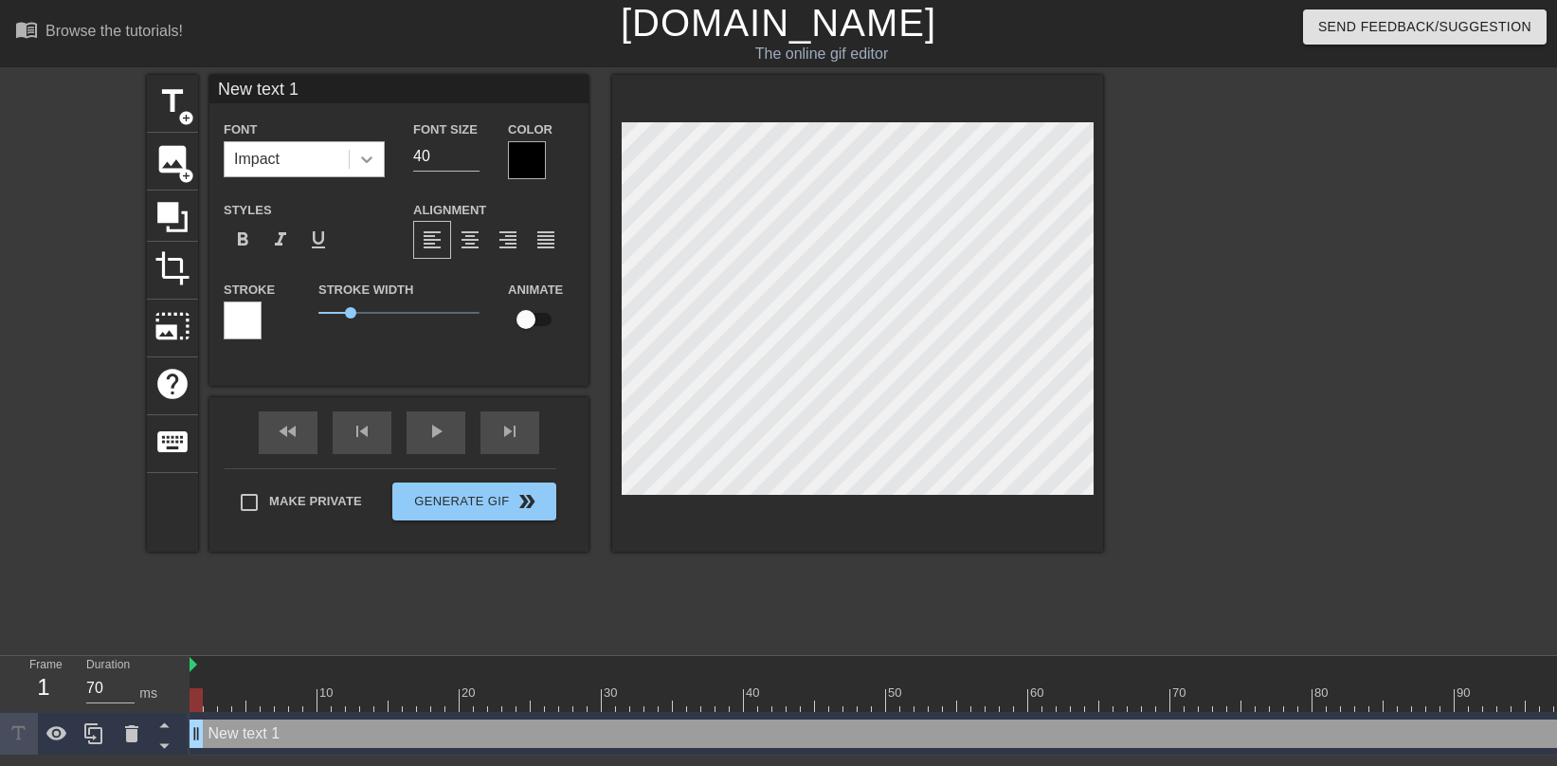
click at [366, 160] on icon at bounding box center [366, 159] width 11 height 7
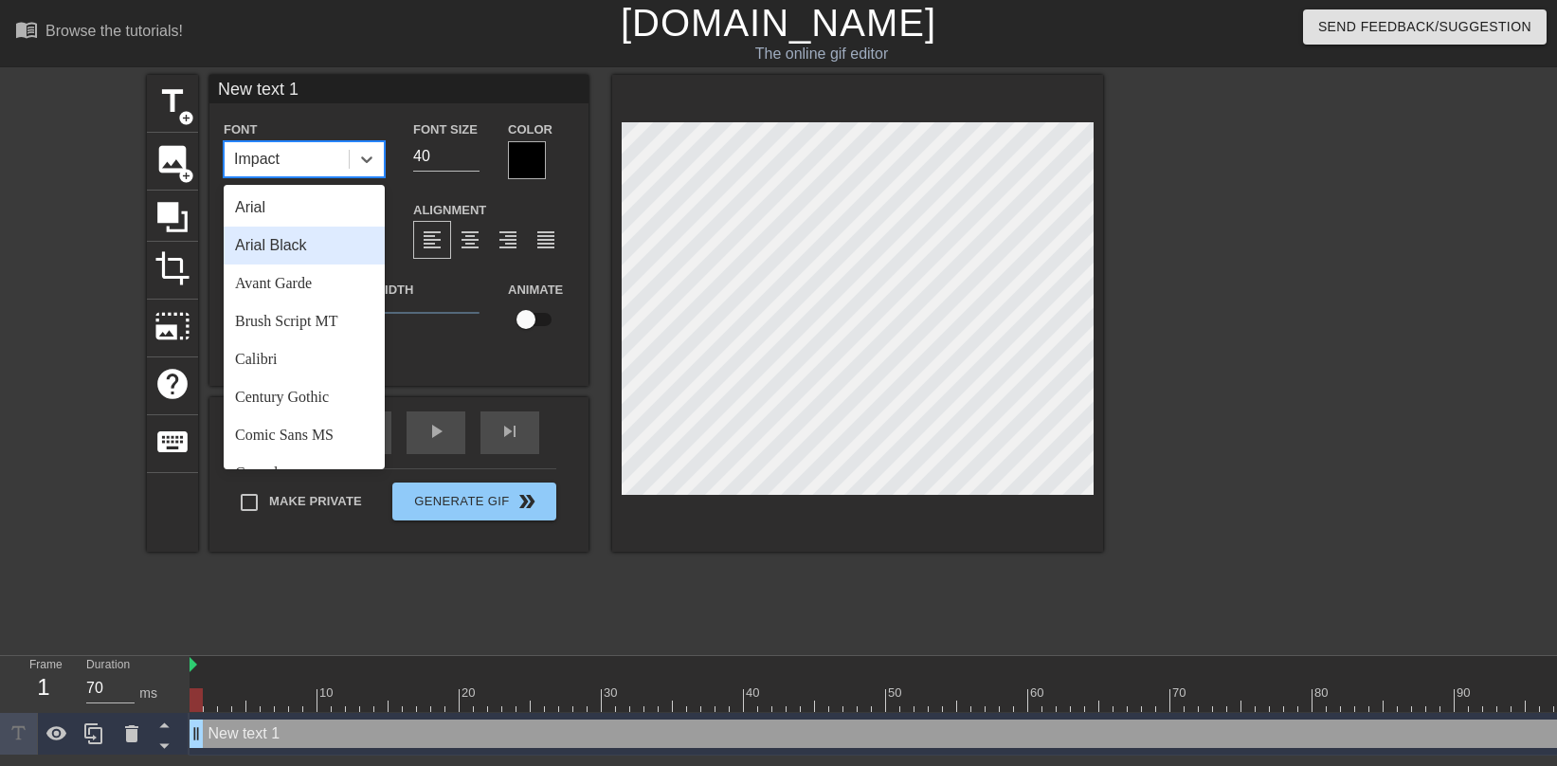
click at [297, 252] on div "Arial Black" at bounding box center [304, 246] width 161 height 38
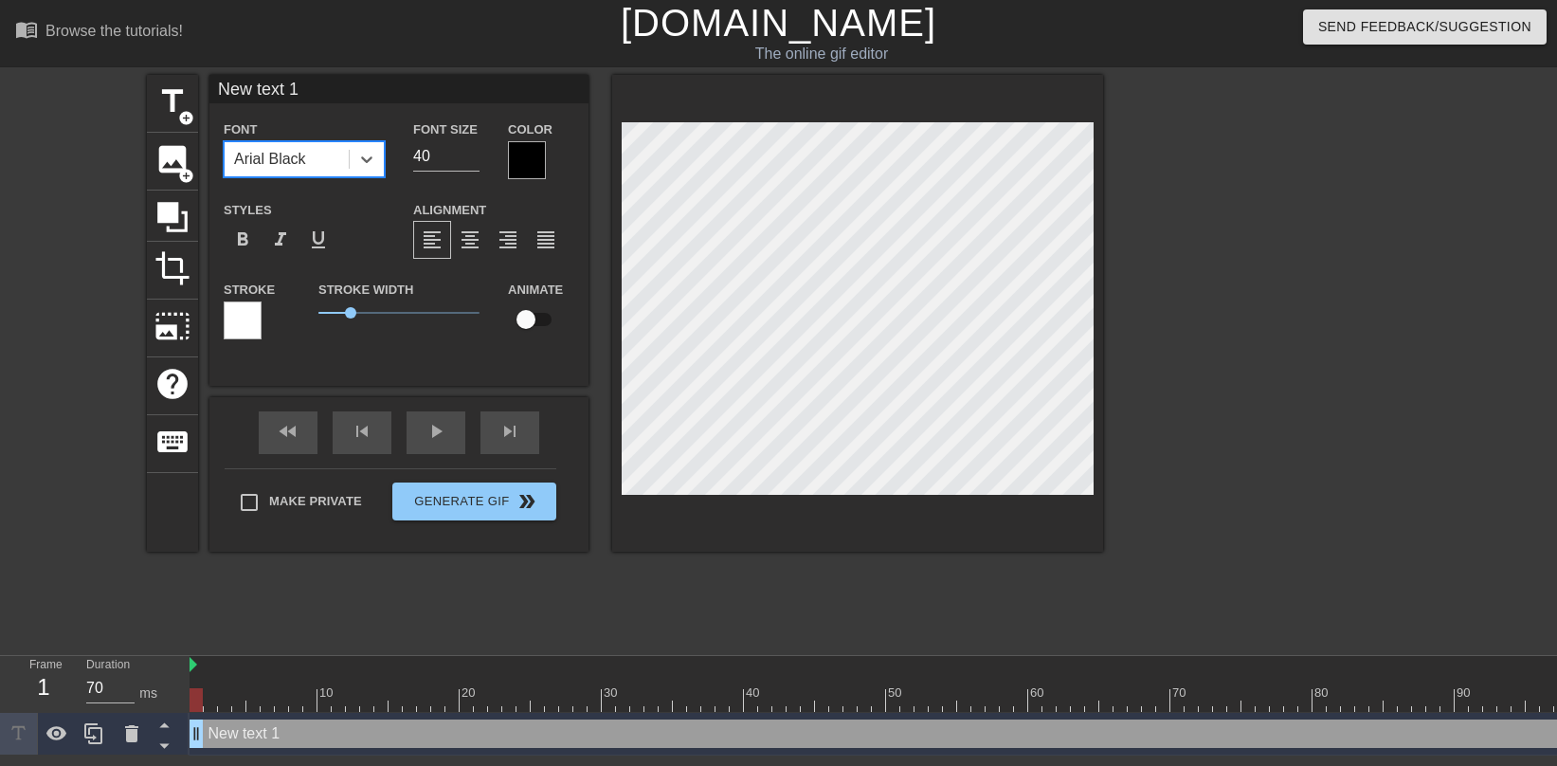
click at [336, 101] on input "New text 1" at bounding box center [398, 89] width 379 height 28
type input "L"
click at [538, 170] on div at bounding box center [527, 160] width 38 height 38
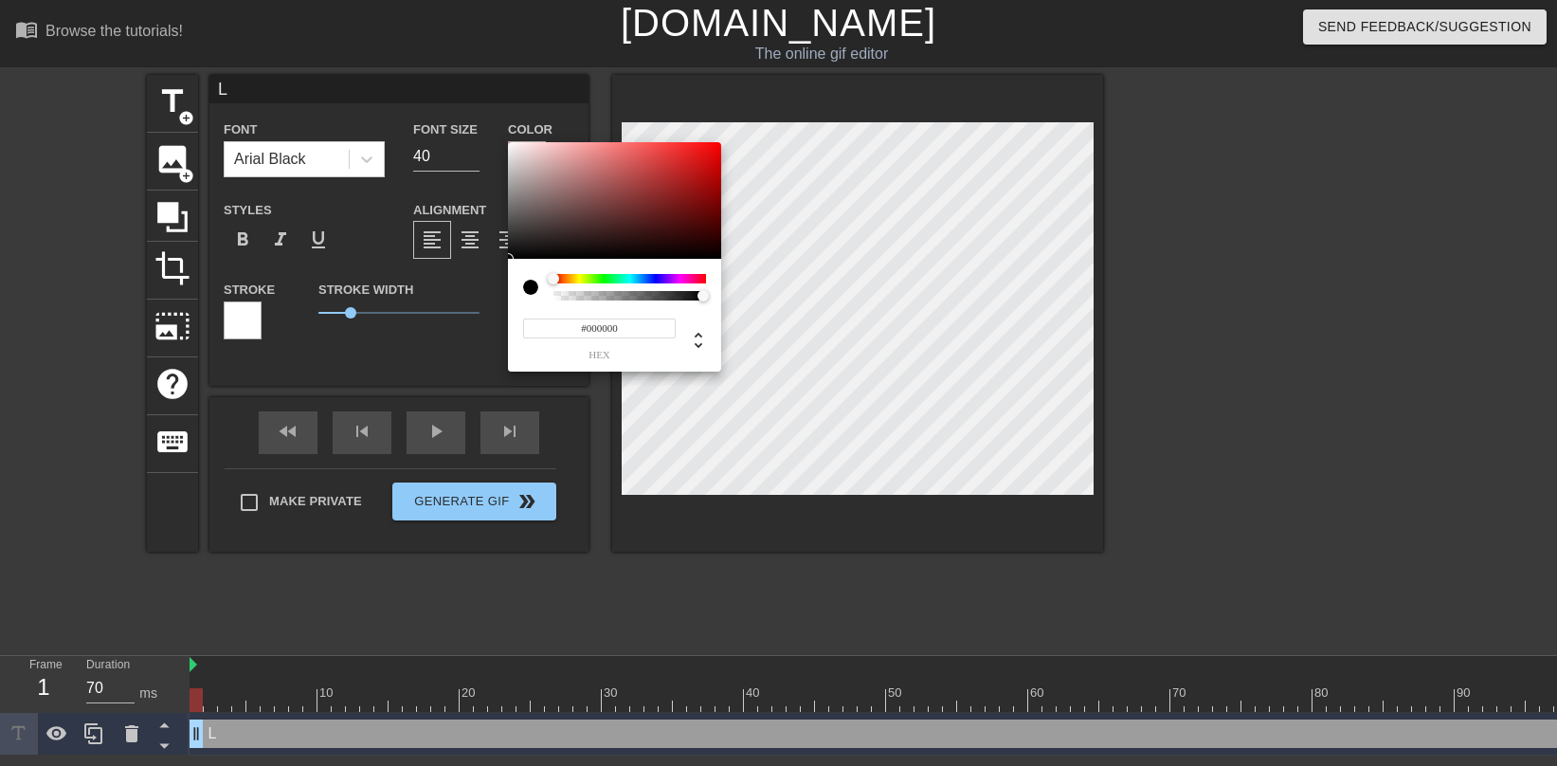
type input "#E10808"
click at [714, 155] on div at bounding box center [614, 201] width 213 height 118
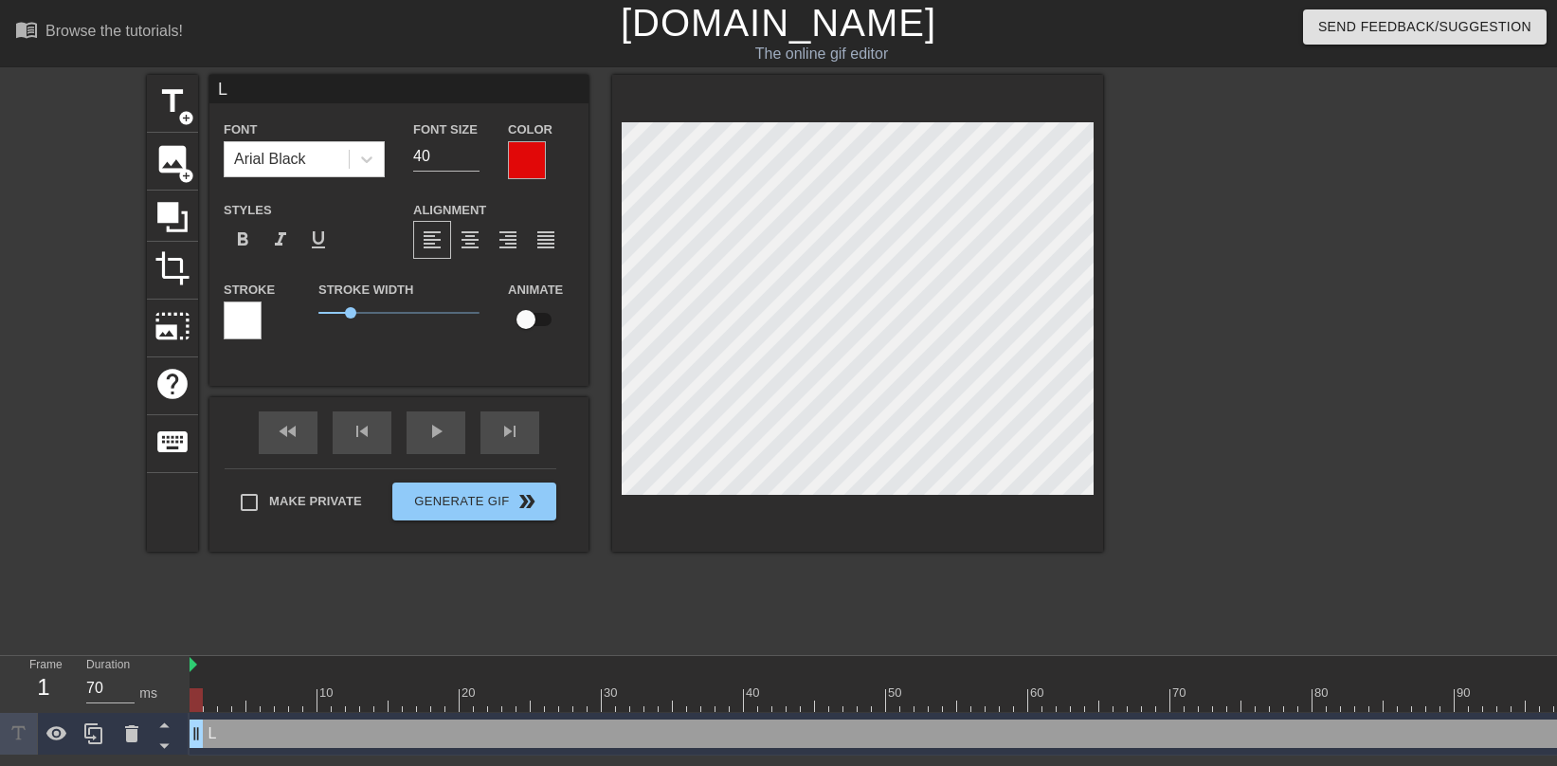
click at [525, 323] on input "checkbox" at bounding box center [526, 319] width 108 height 36
checkbox input "true"
drag, startPoint x: 197, startPoint y: 705, endPoint x: 512, endPoint y: 682, distance: 315.6
click at [512, 633] on div "10 20 30 40 50 60 70 80 90 100" at bounding box center [936, 684] width 1493 height 56
click at [519, 633] on div at bounding box center [523, 700] width 13 height 24
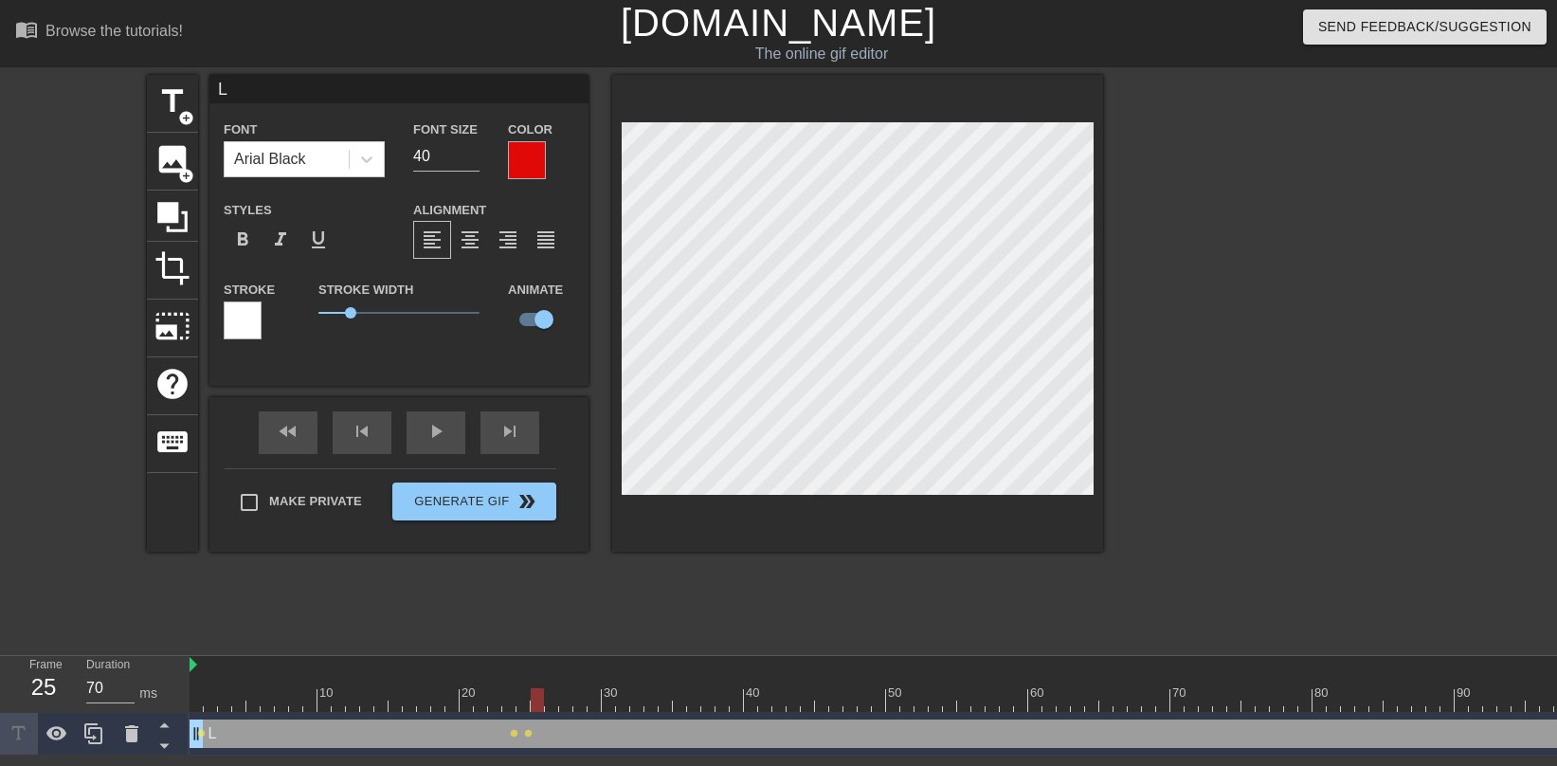
click at [533, 633] on div at bounding box center [537, 700] width 13 height 24
drag, startPoint x: 533, startPoint y: 697, endPoint x: 566, endPoint y: 695, distance: 33.2
click at [566, 633] on div at bounding box center [565, 700] width 13 height 24
drag, startPoint x: 569, startPoint y: 699, endPoint x: 687, endPoint y: 687, distance: 119.0
click at [687, 633] on div at bounding box center [693, 700] width 13 height 24
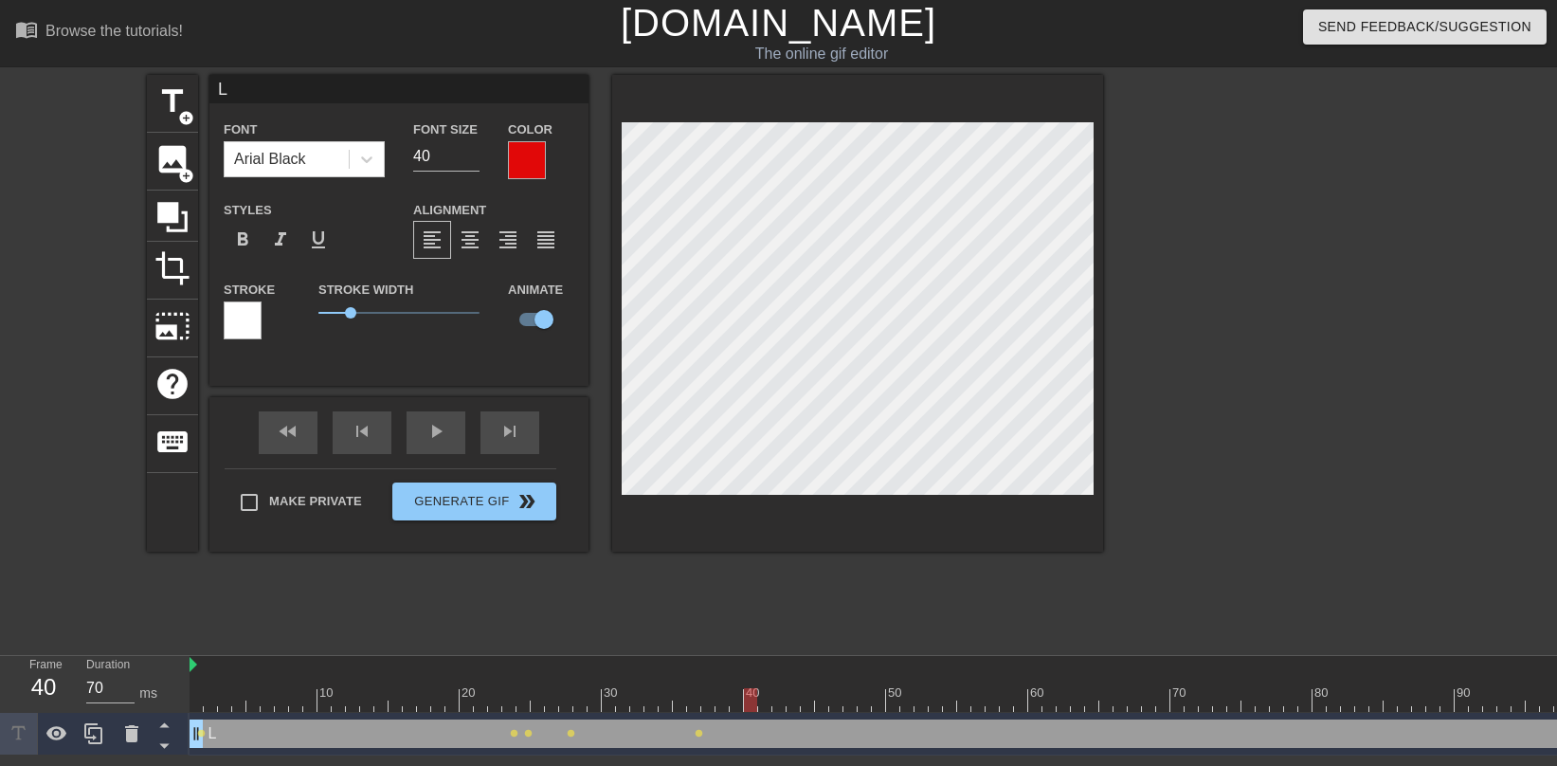
drag, startPoint x: 693, startPoint y: 699, endPoint x: 745, endPoint y: 698, distance: 52.1
click at [745, 633] on div at bounding box center [750, 700] width 13 height 24
drag, startPoint x: 752, startPoint y: 698, endPoint x: 792, endPoint y: 697, distance: 40.8
click at [792, 633] on div at bounding box center [793, 700] width 13 height 24
drag, startPoint x: 793, startPoint y: 701, endPoint x: 820, endPoint y: 701, distance: 26.6
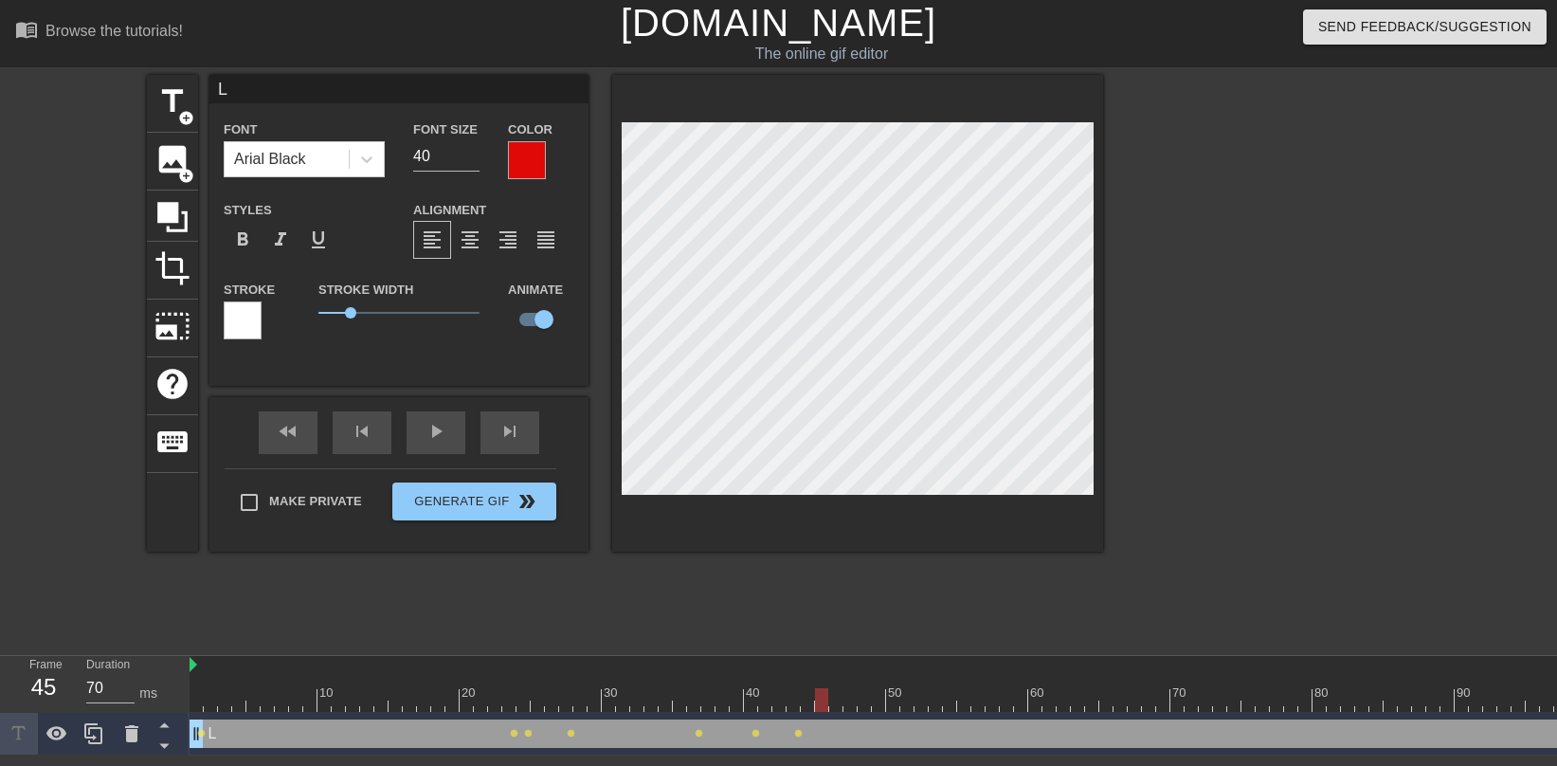
click at [820, 633] on div at bounding box center [821, 700] width 13 height 24
drag, startPoint x: 821, startPoint y: 703, endPoint x: 851, endPoint y: 700, distance: 30.6
click at [851, 633] on div at bounding box center [850, 700] width 13 height 24
drag, startPoint x: 853, startPoint y: 696, endPoint x: 883, endPoint y: 695, distance: 30.3
click at [883, 633] on div at bounding box center [878, 700] width 13 height 24
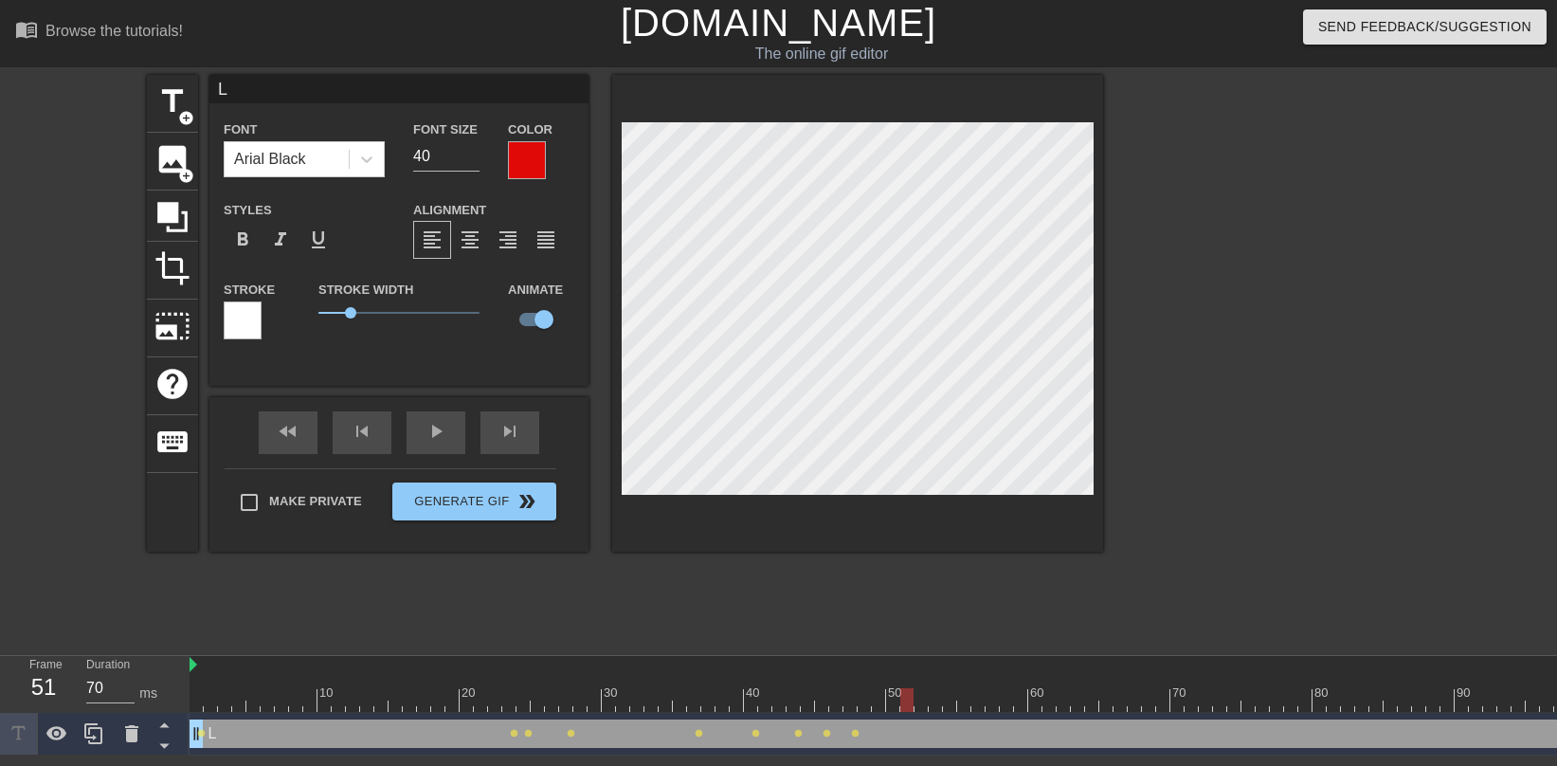
drag, startPoint x: 878, startPoint y: 697, endPoint x: 913, endPoint y: 696, distance: 35.1
click at [913, 633] on div at bounding box center [907, 700] width 13 height 24
drag, startPoint x: 911, startPoint y: 701, endPoint x: 923, endPoint y: 702, distance: 12.4
click at [923, 633] on div at bounding box center [921, 700] width 13 height 24
click at [929, 633] on div at bounding box center [935, 700] width 13 height 24
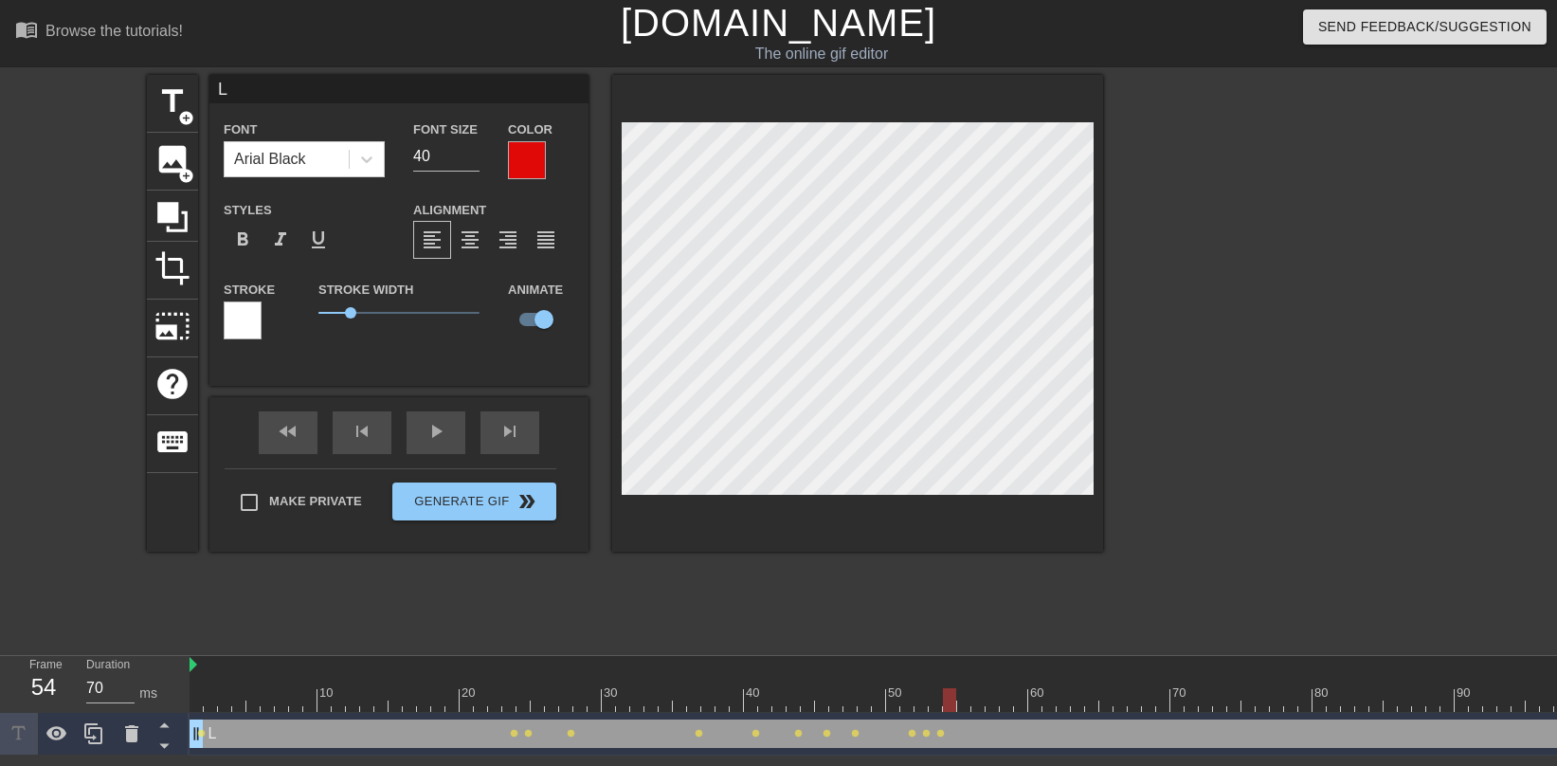
click at [944, 633] on div at bounding box center [949, 700] width 13 height 24
drag, startPoint x: 949, startPoint y: 701, endPoint x: 960, endPoint y: 701, distance: 11.4
click at [960, 633] on div at bounding box center [963, 700] width 13 height 24
click at [976, 633] on div at bounding box center [978, 700] width 13 height 24
click at [987, 633] on div at bounding box center [992, 700] width 13 height 24
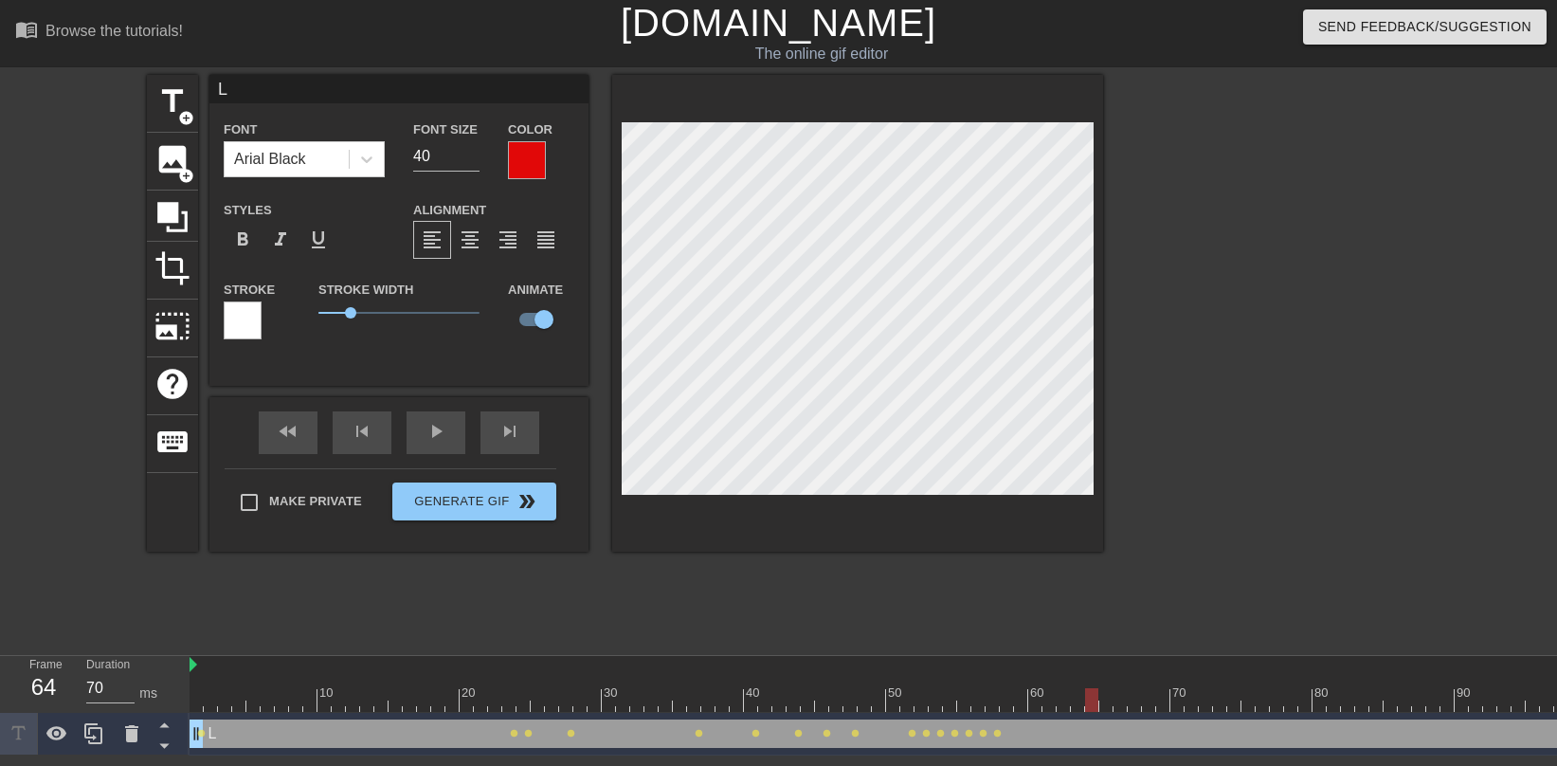
drag, startPoint x: 993, startPoint y: 700, endPoint x: 1090, endPoint y: 699, distance: 96.7
click at [1090, 633] on div at bounding box center [1091, 700] width 13 height 24
drag, startPoint x: 1090, startPoint y: 699, endPoint x: 1166, endPoint y: 700, distance: 75.8
click at [1166, 633] on div at bounding box center [1162, 700] width 13 height 24
click at [1171, 633] on div at bounding box center [1177, 700] width 13 height 24
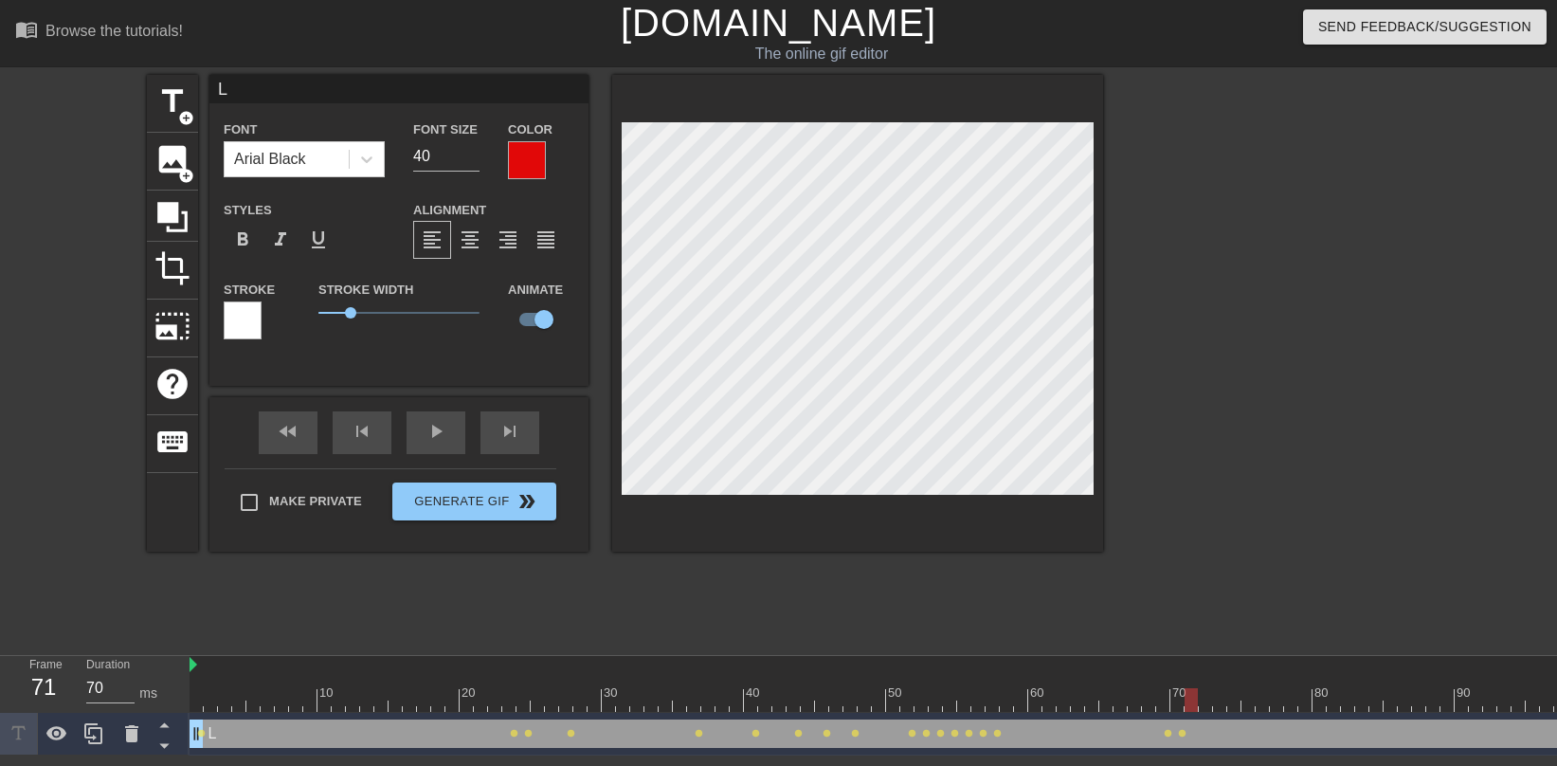
click at [1189, 633] on div at bounding box center [1191, 700] width 13 height 24
drag, startPoint x: 1192, startPoint y: 700, endPoint x: 1204, endPoint y: 700, distance: 12.3
click at [1204, 633] on div at bounding box center [1205, 700] width 13 height 24
drag, startPoint x: 1204, startPoint y: 700, endPoint x: 1214, endPoint y: 699, distance: 10.5
click at [1214, 633] on div at bounding box center [1219, 700] width 13 height 24
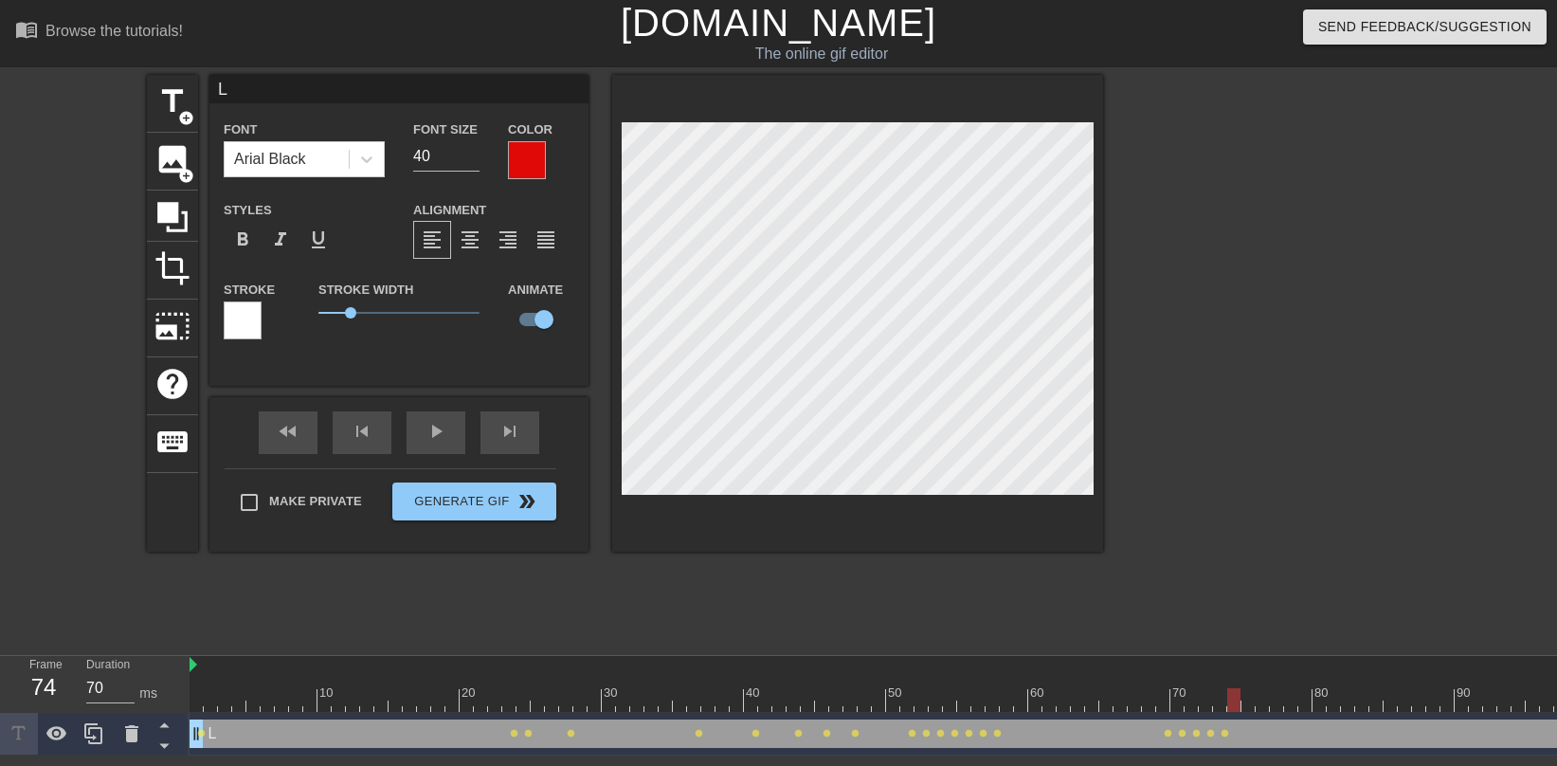
drag, startPoint x: 1220, startPoint y: 701, endPoint x: 1236, endPoint y: 701, distance: 16.1
click at [1236, 633] on div at bounding box center [1234, 700] width 13 height 24
drag, startPoint x: 1238, startPoint y: 701, endPoint x: 1249, endPoint y: 701, distance: 11.4
click at [1249, 633] on div at bounding box center [1248, 700] width 13 height 24
drag, startPoint x: 1248, startPoint y: 704, endPoint x: 1295, endPoint y: 703, distance: 46.5
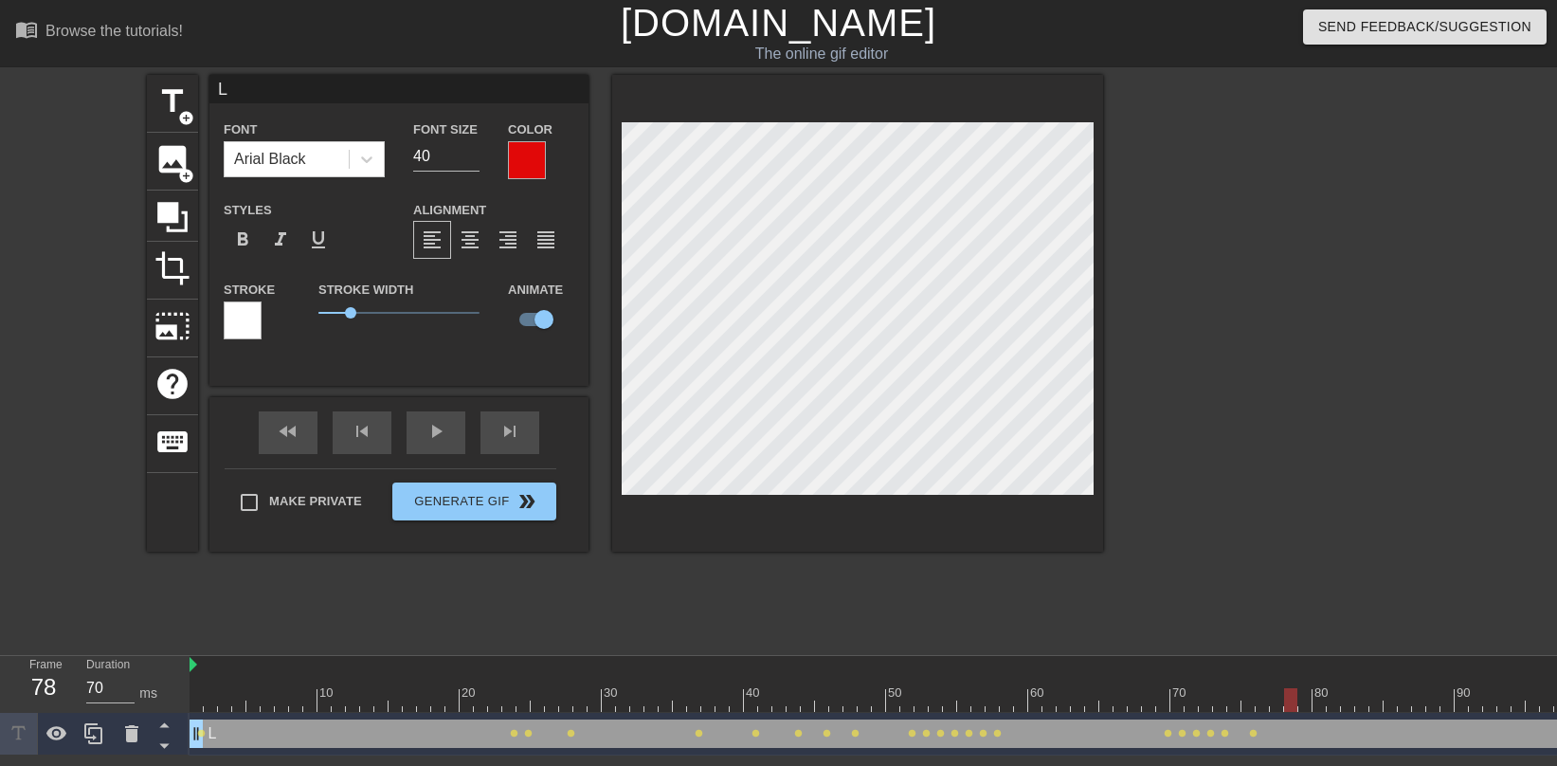
click at [1295, 633] on div at bounding box center [1290, 700] width 13 height 24
drag, startPoint x: 1294, startPoint y: 704, endPoint x: 1322, endPoint y: 701, distance: 28.6
click at [1322, 633] on div at bounding box center [1319, 700] width 13 height 24
drag, startPoint x: 1321, startPoint y: 698, endPoint x: 1364, endPoint y: 696, distance: 42.7
click at [1364, 633] on div at bounding box center [1362, 700] width 13 height 24
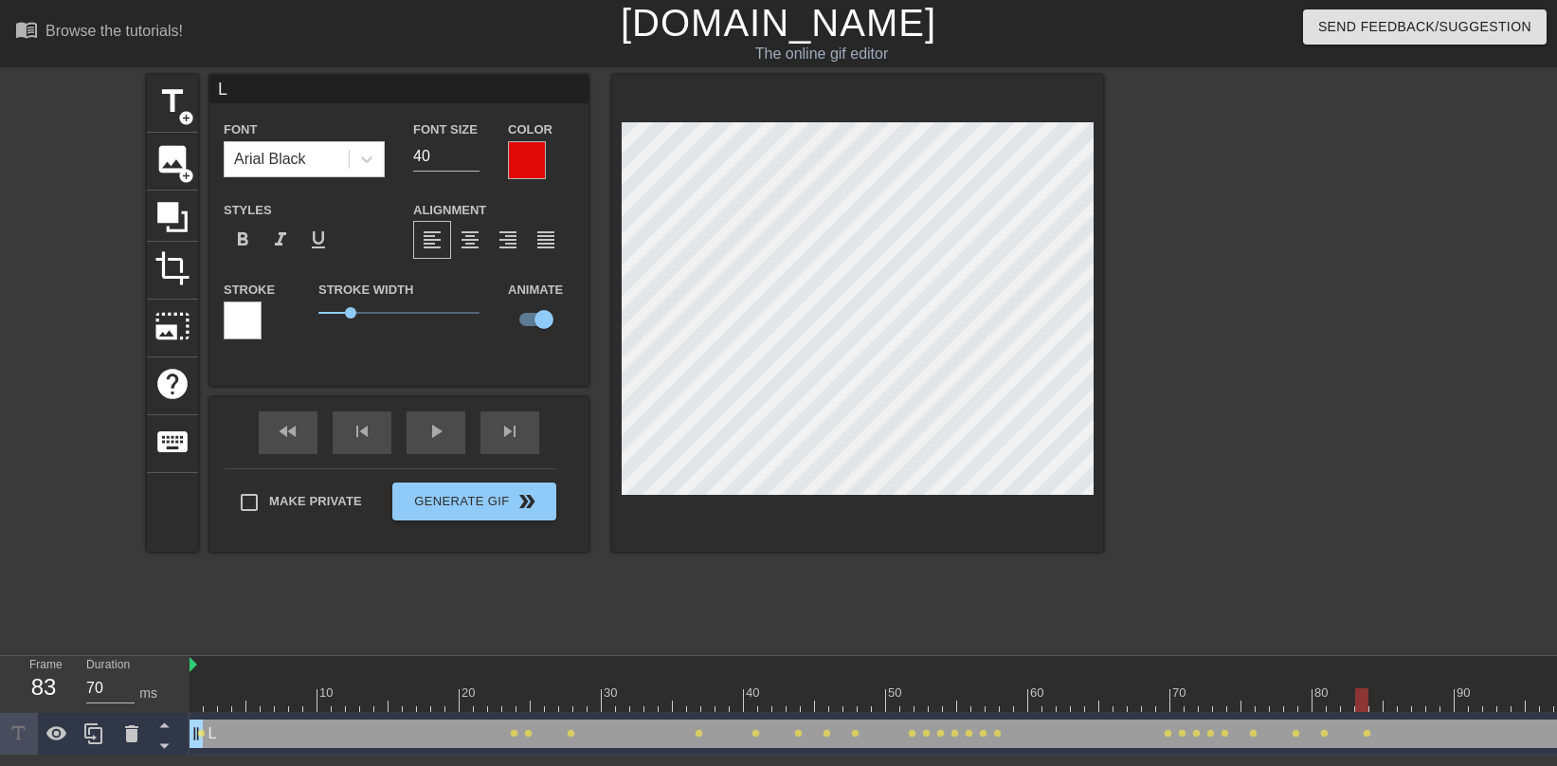
click at [903, 543] on div at bounding box center [857, 313] width 491 height 477
click at [437, 511] on span "Generate Gif double_arrow" at bounding box center [474, 501] width 149 height 23
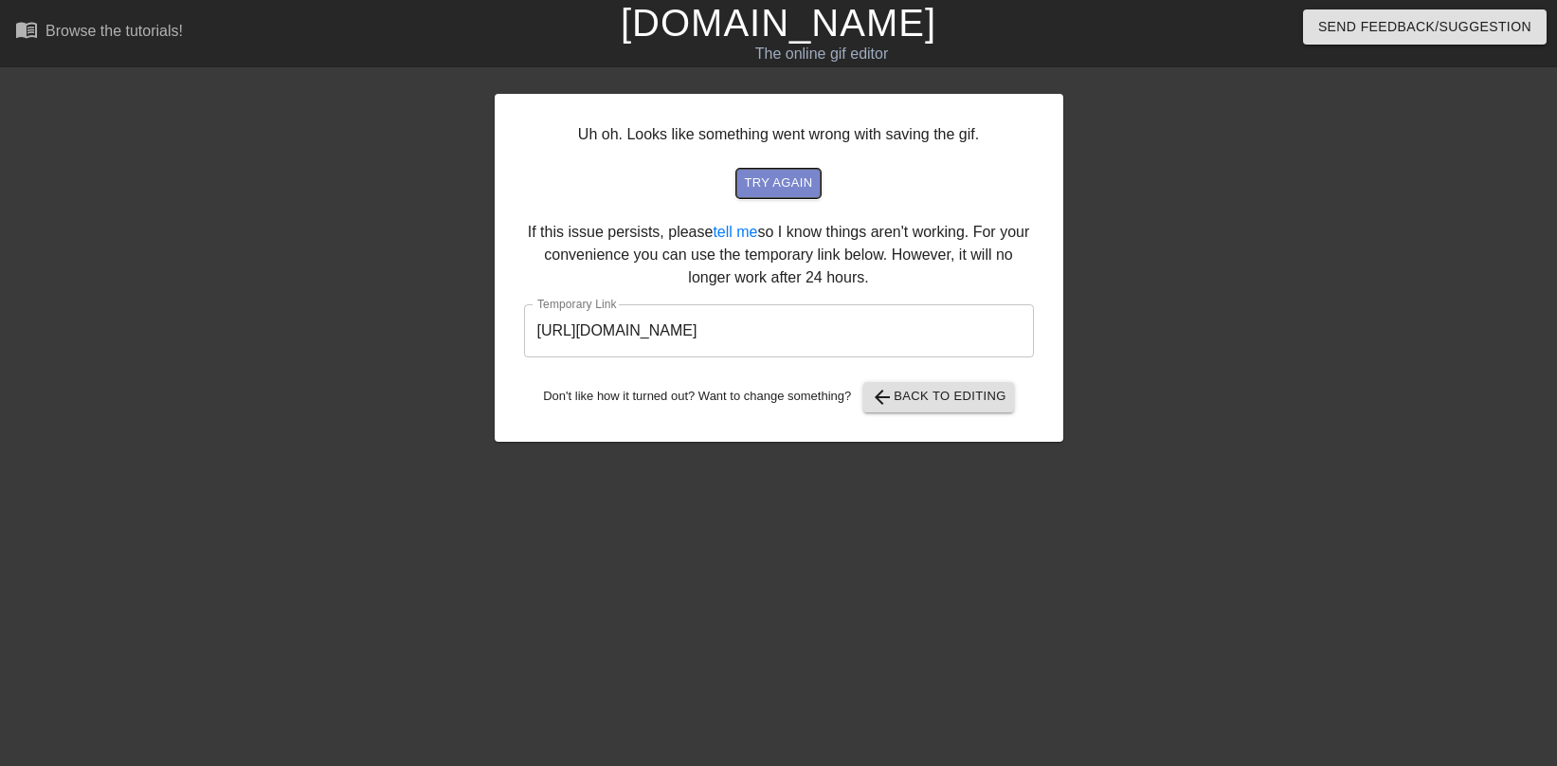
click at [766, 181] on span "try again" at bounding box center [778, 184] width 68 height 22
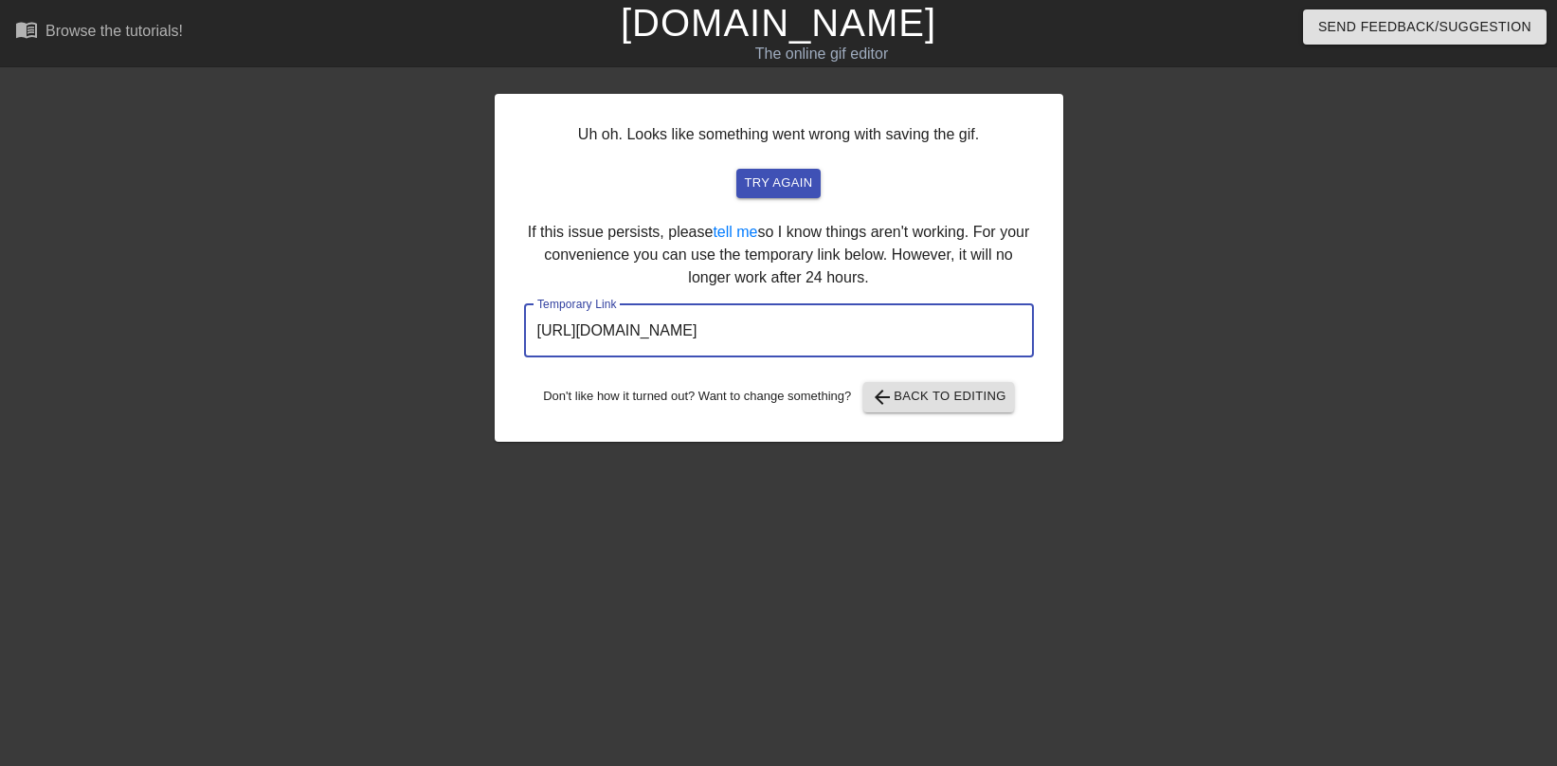
click at [742, 340] on input "[URL][DOMAIN_NAME]" at bounding box center [779, 330] width 510 height 53
click at [728, 327] on input "[URL][DOMAIN_NAME]" at bounding box center [779, 330] width 510 height 53
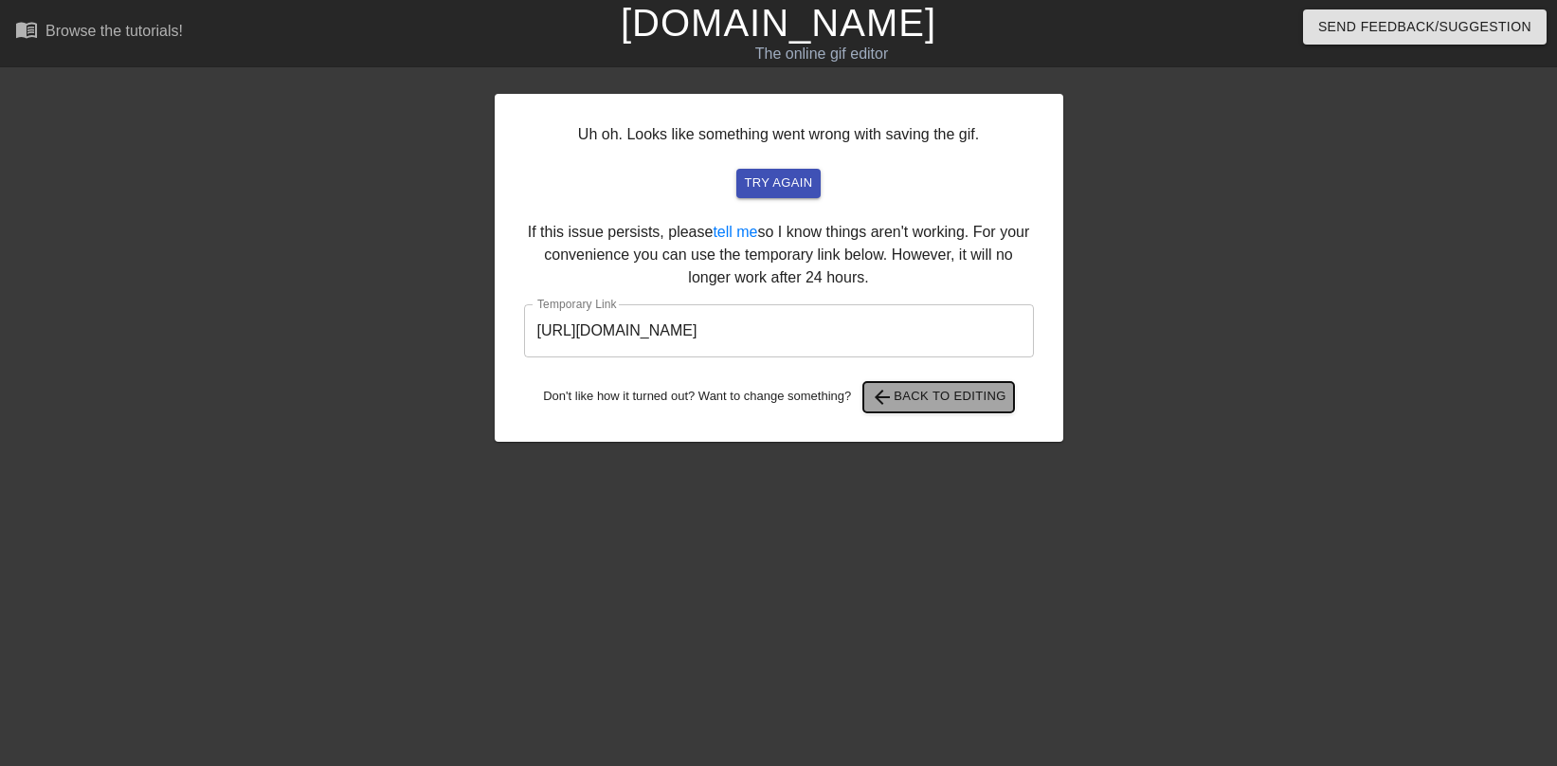
click at [932, 401] on span "arrow_back Back to Editing" at bounding box center [939, 397] width 136 height 23
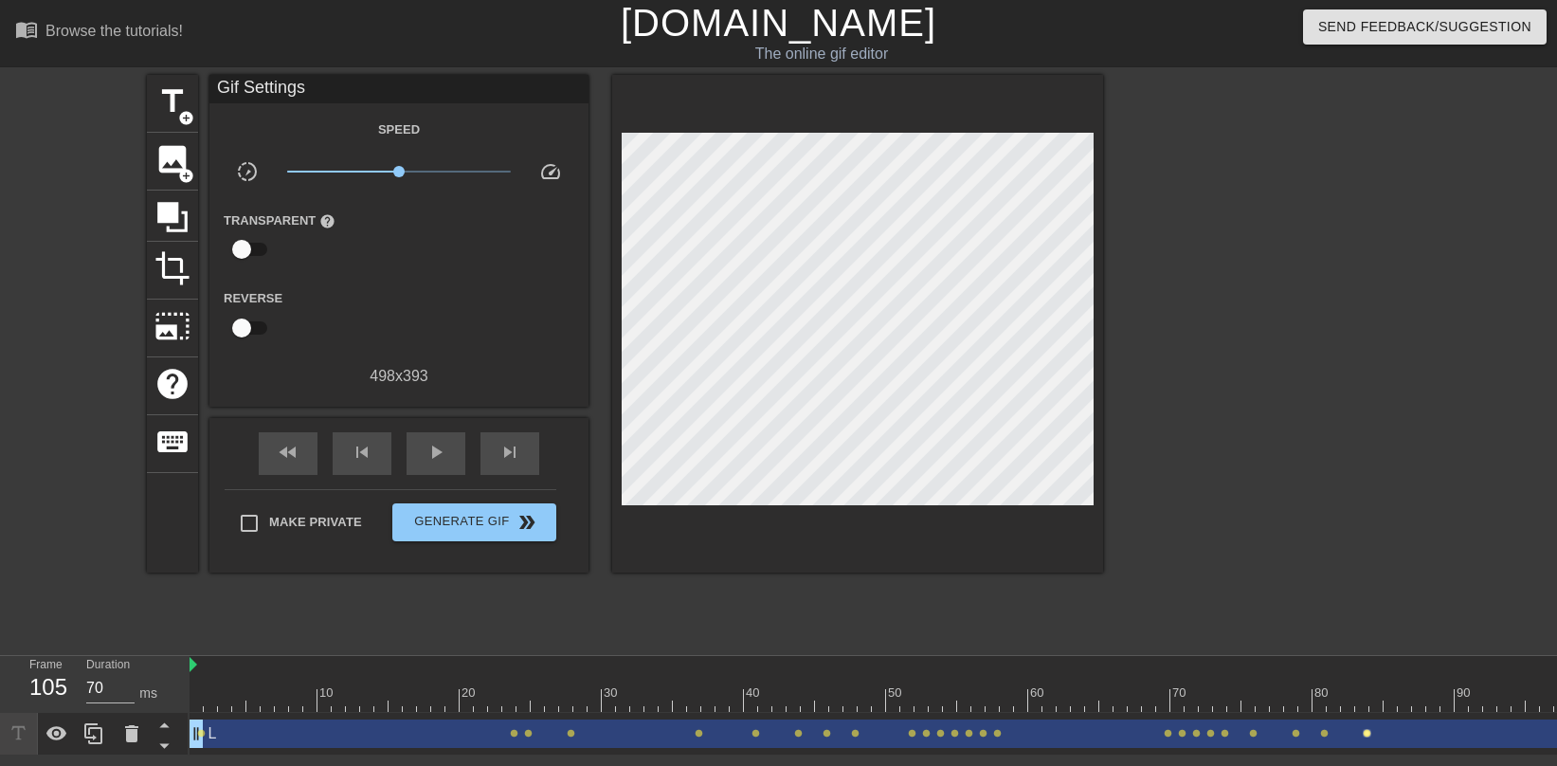
click at [1364, 633] on span "lens" at bounding box center [1367, 733] width 9 height 9
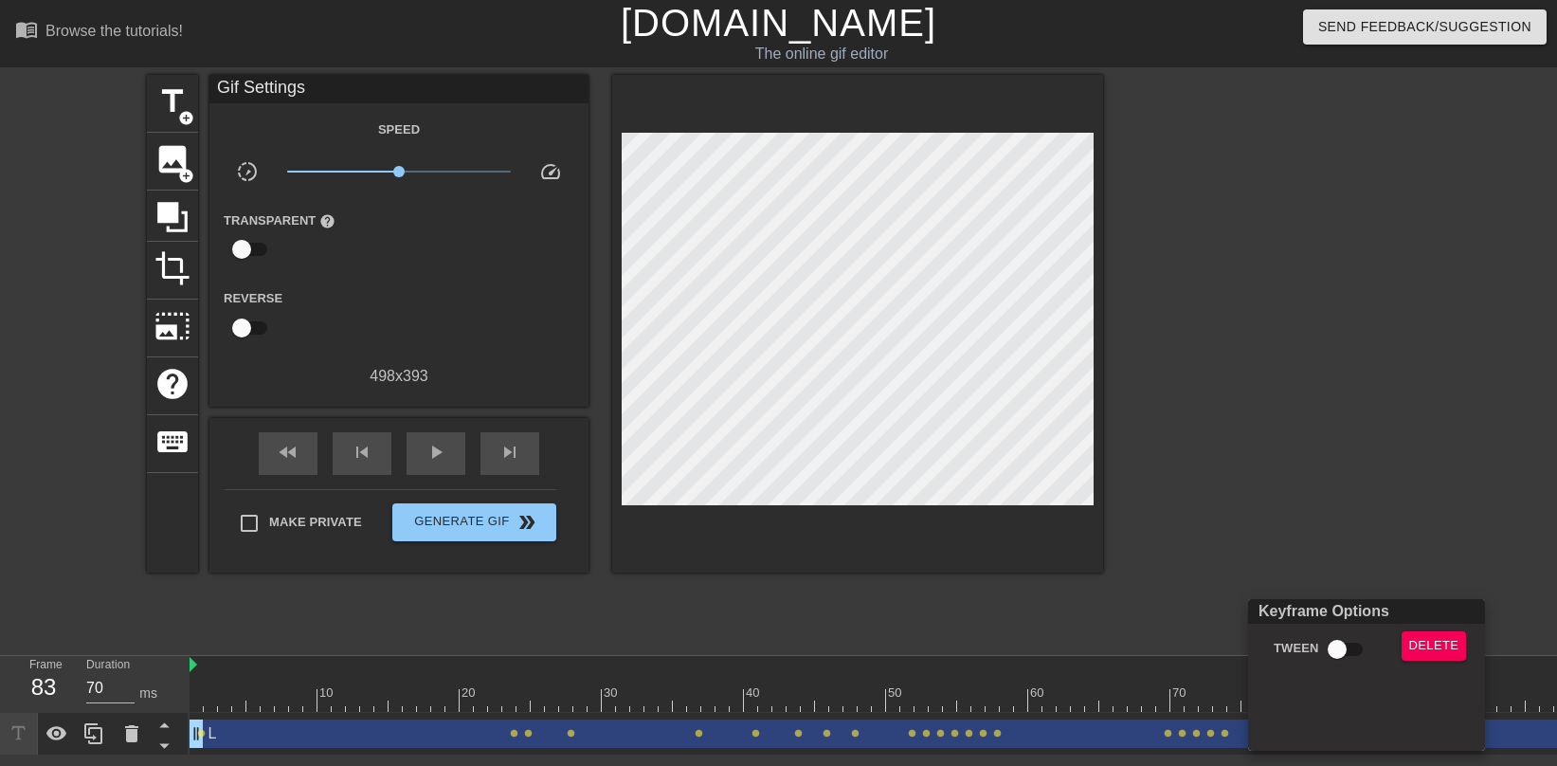
click at [1213, 633] on div at bounding box center [778, 383] width 1557 height 766
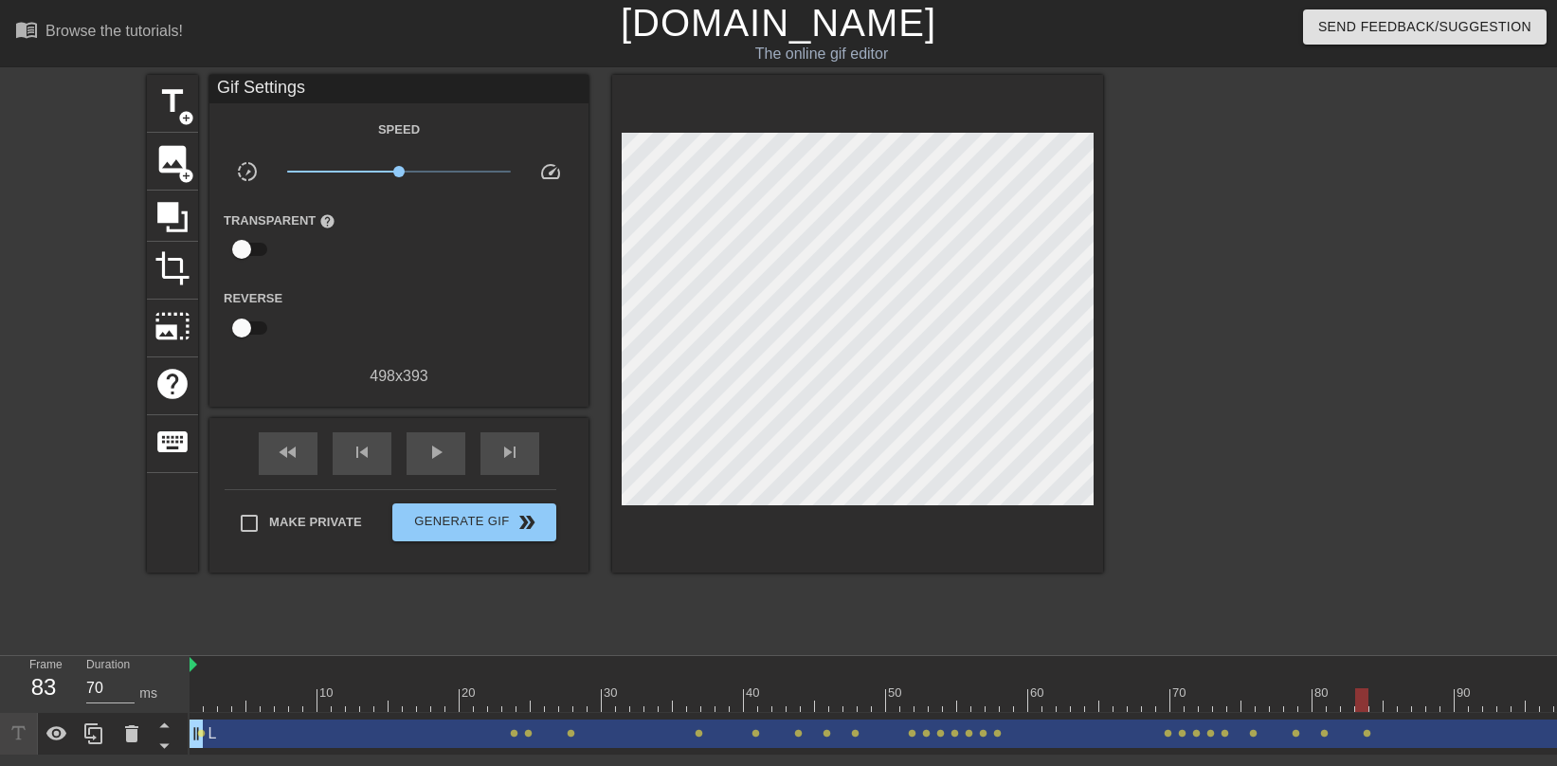
click at [1203, 633] on div "L drag_handle drag_handle" at bounding box center [936, 733] width 1493 height 28
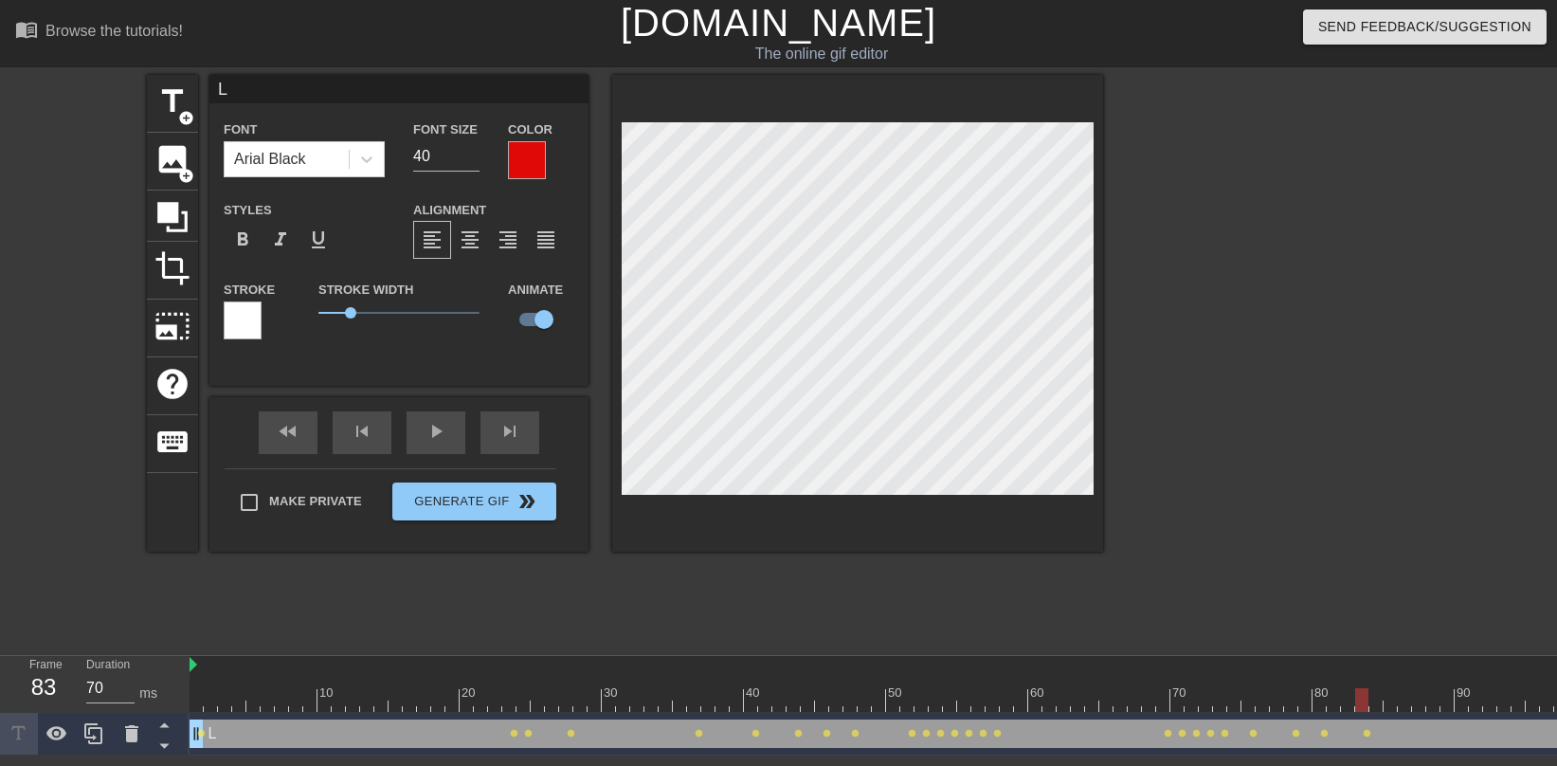
click at [1172, 633] on div "L drag_handle drag_handle" at bounding box center [936, 733] width 1493 height 28
click at [1058, 633] on div "L drag_handle drag_handle" at bounding box center [936, 733] width 1493 height 28
drag, startPoint x: 1360, startPoint y: 705, endPoint x: 1107, endPoint y: 686, distance: 253.8
click at [1107, 633] on div "10 20 30 40 50 60 70 80 90 100" at bounding box center [936, 684] width 1493 height 56
drag, startPoint x: 1110, startPoint y: 702, endPoint x: 1005, endPoint y: 701, distance: 105.2
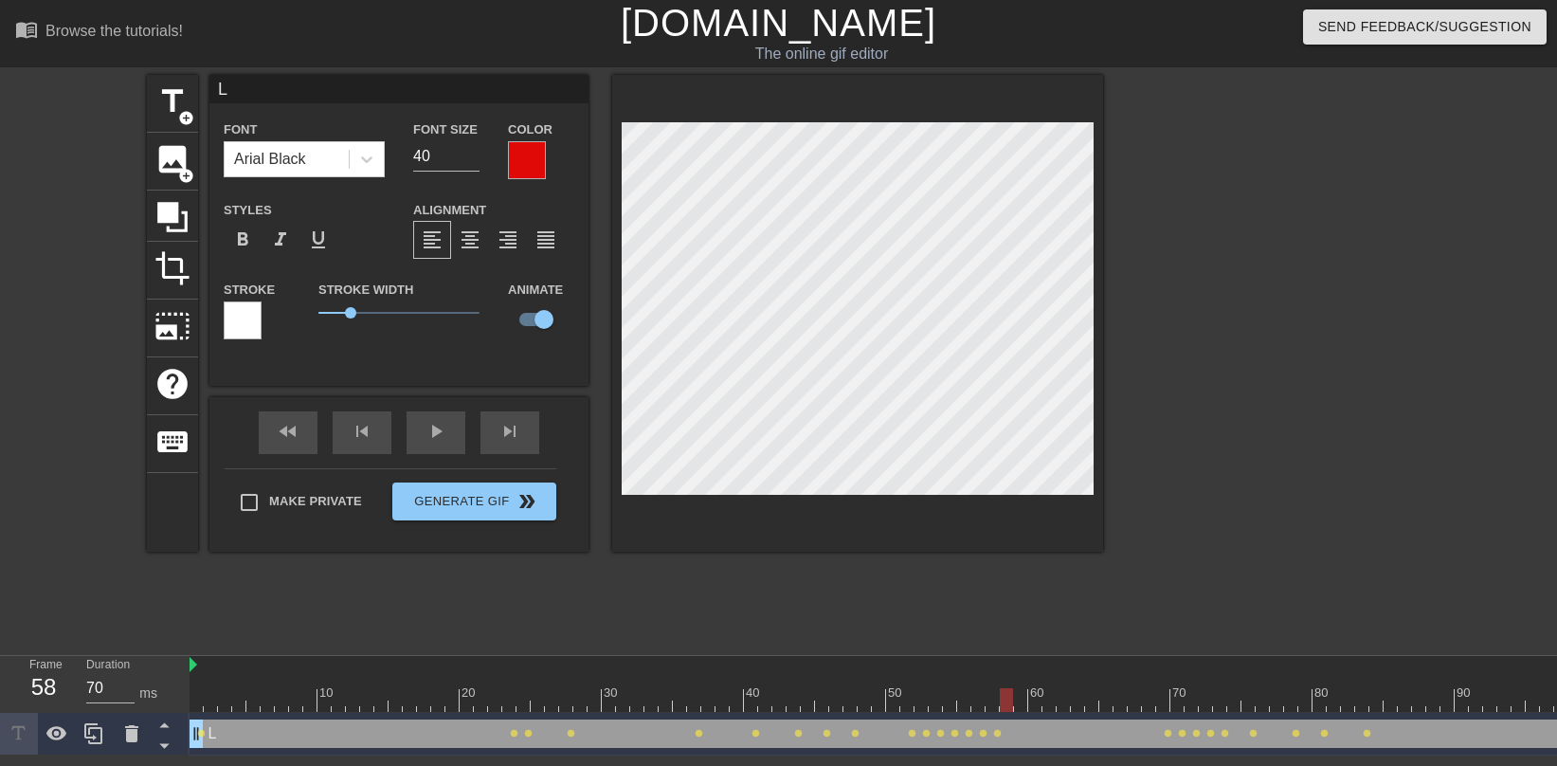
click at [1005, 633] on div at bounding box center [1006, 700] width 13 height 24
click at [923, 88] on div at bounding box center [857, 313] width 491 height 477
drag, startPoint x: 1010, startPoint y: 700, endPoint x: 1350, endPoint y: 765, distance: 345.6
click at [1350, 633] on html "menu_book Browse the tutorials! [DOMAIN_NAME] The online gif editor Send Feedba…" at bounding box center [778, 377] width 1557 height 755
click at [1353, 633] on div at bounding box center [1347, 700] width 13 height 24
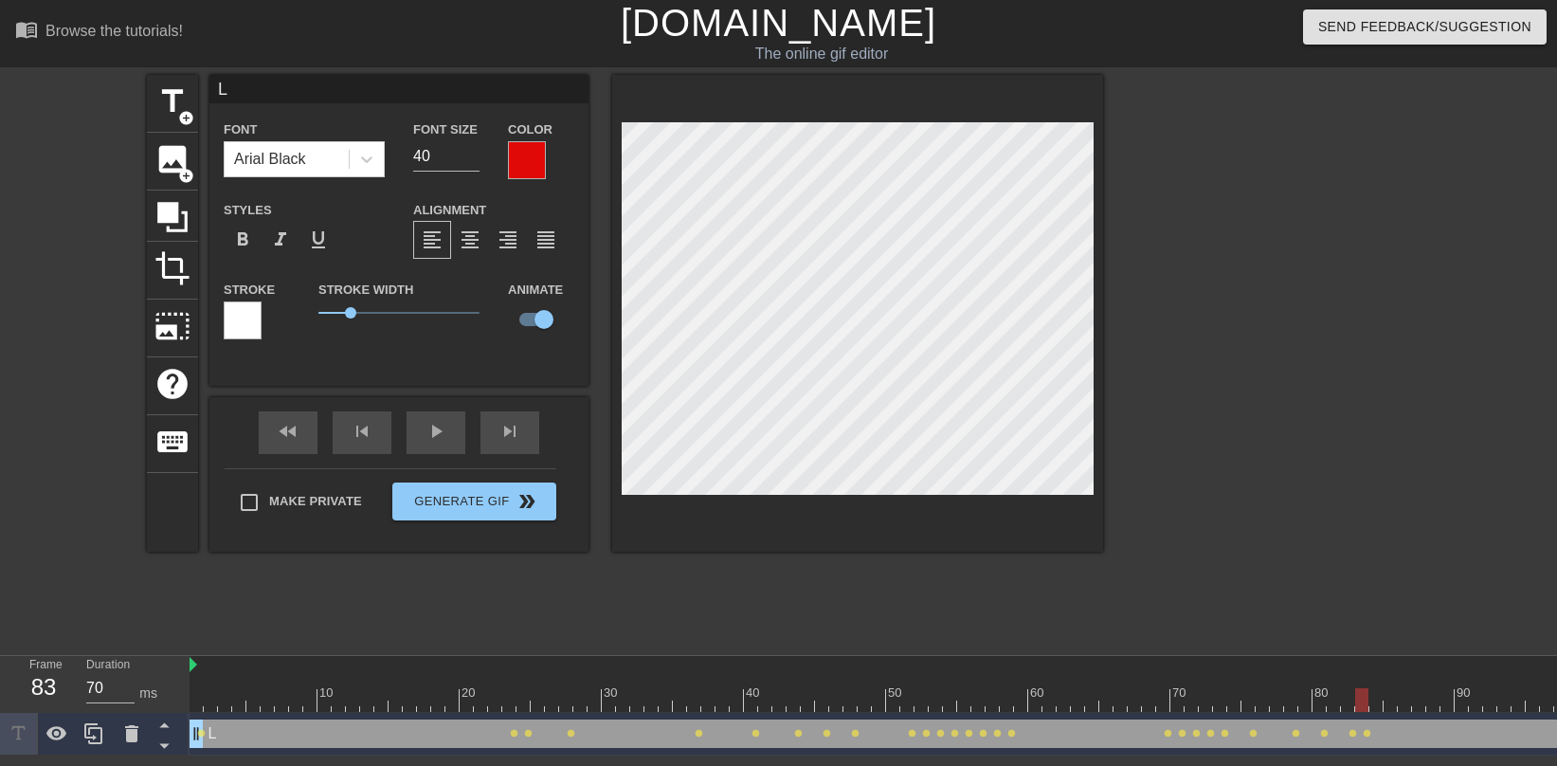
click at [1356, 633] on div at bounding box center [1362, 700] width 13 height 24
click at [171, 162] on span "image" at bounding box center [173, 159] width 36 height 36
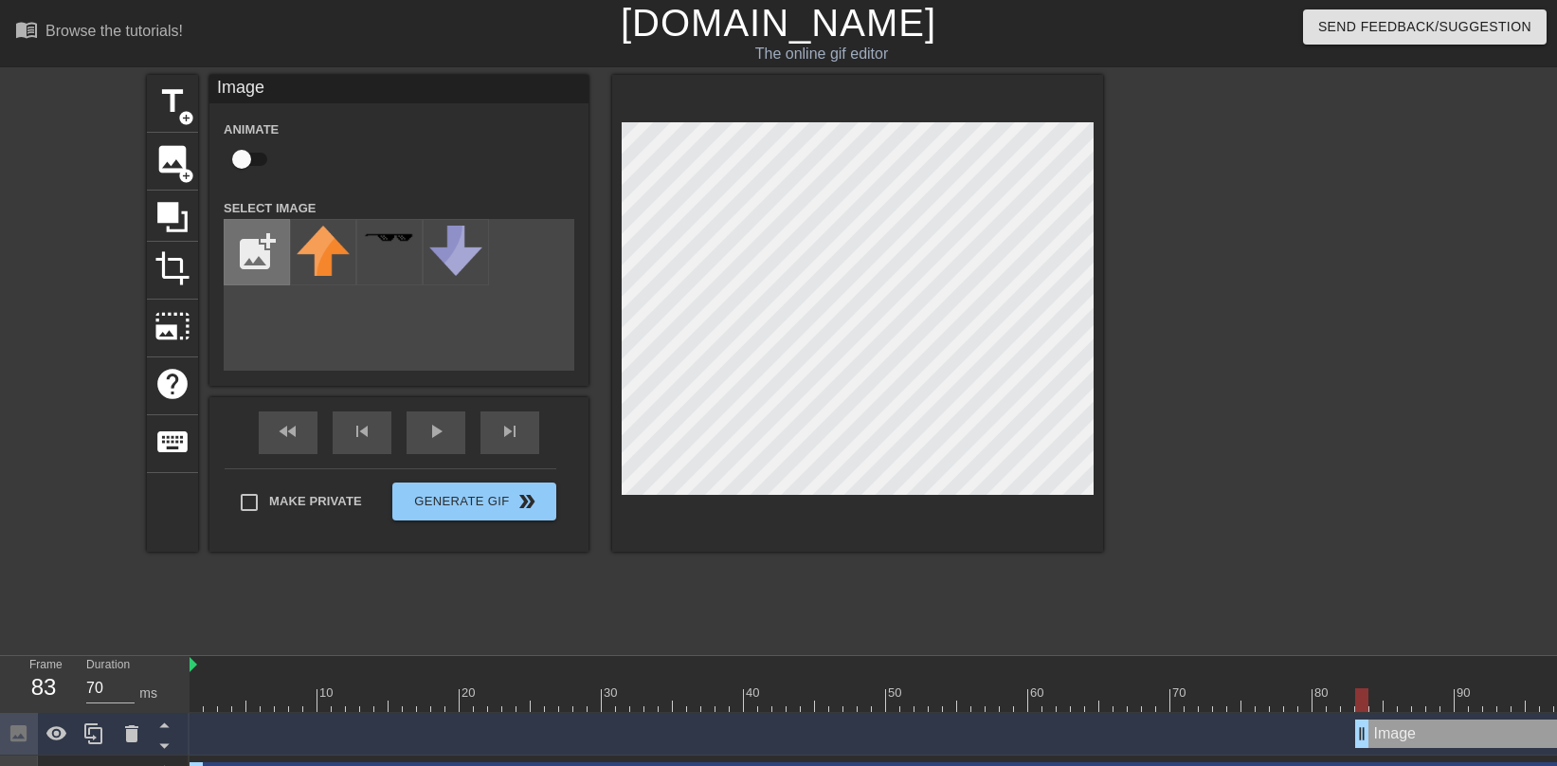
click at [264, 250] on input "file" at bounding box center [257, 252] width 64 height 64
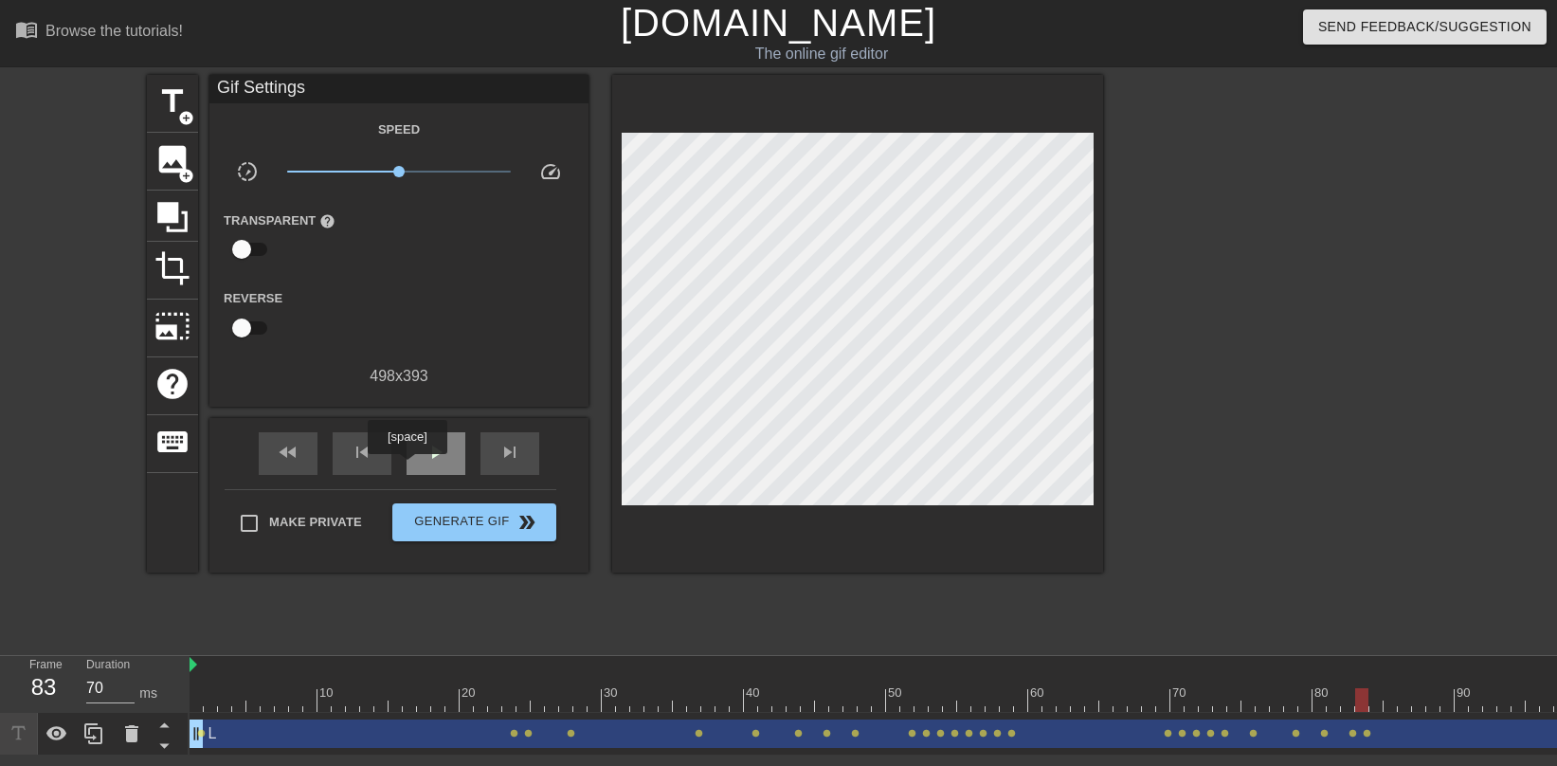
click at [409, 467] on div "play_arrow" at bounding box center [436, 453] width 59 height 43
